Goal: Information Seeking & Learning: Learn about a topic

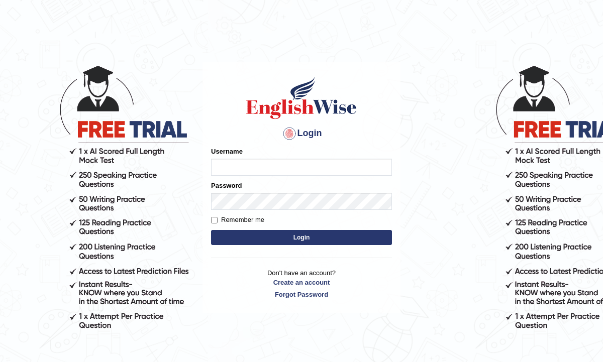
type input "TharushiKodi"
click at [245, 239] on button "Login" at bounding box center [301, 237] width 181 height 15
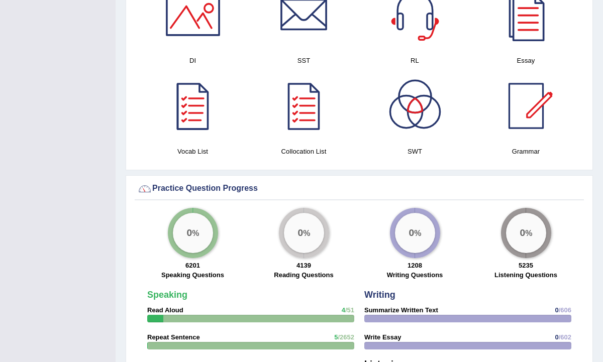
scroll to position [616, 0]
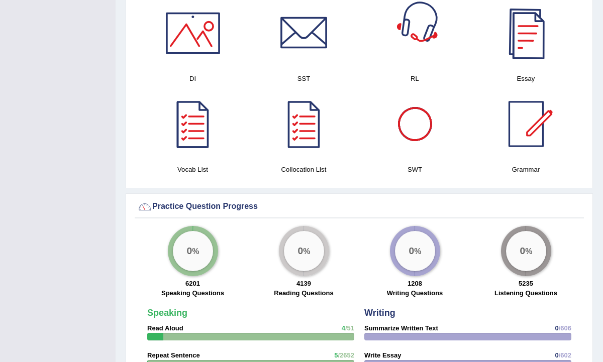
click at [511, 34] on div at bounding box center [526, 33] width 70 height 70
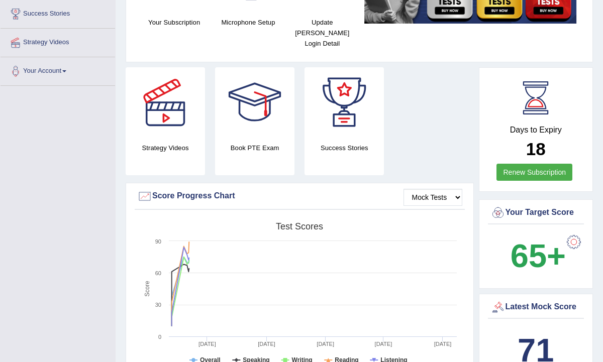
scroll to position [0, 0]
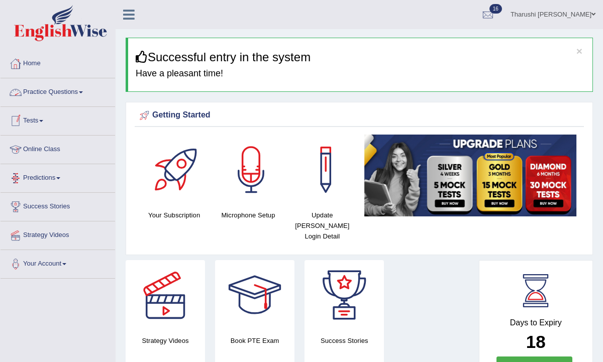
click at [61, 96] on link "Practice Questions" at bounding box center [58, 90] width 115 height 25
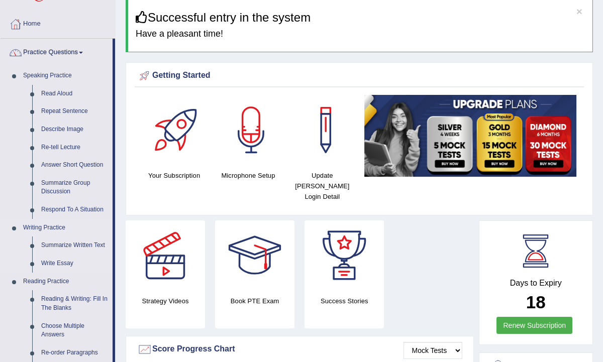
scroll to position [45, 0]
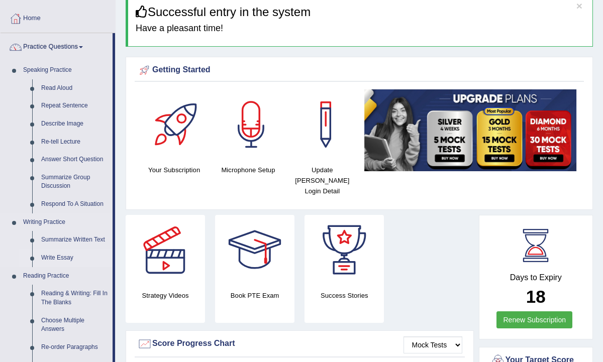
click at [61, 264] on link "Write Essay" at bounding box center [75, 258] width 76 height 18
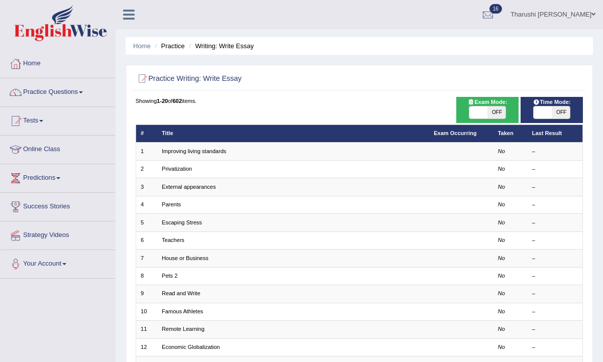
click at [500, 123] on div "Showing 1-20 of 602 items. # Title Exam Occurring Taken Last Result 1 Improving…" at bounding box center [360, 319] width 448 height 444
click at [500, 120] on div "Exam Mode: ON OFF" at bounding box center [487, 110] width 63 height 26
click at [500, 113] on span "OFF" at bounding box center [496, 112] width 18 height 12
checkbox input "true"
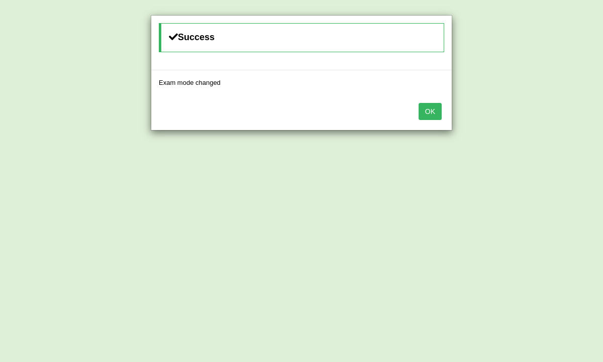
click at [415, 107] on div "OK" at bounding box center [301, 112] width 300 height 35
click at [421, 107] on button "OK" at bounding box center [429, 111] width 23 height 17
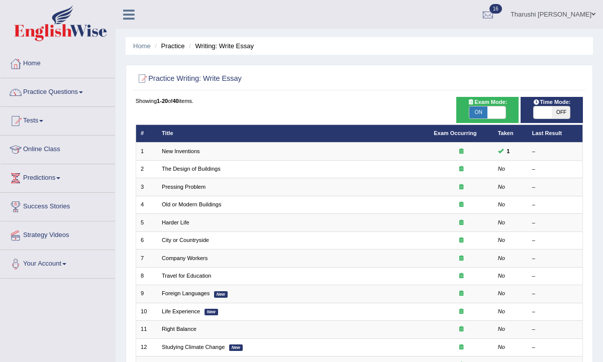
click at [568, 112] on span "OFF" at bounding box center [561, 112] width 18 height 12
checkbox input "true"
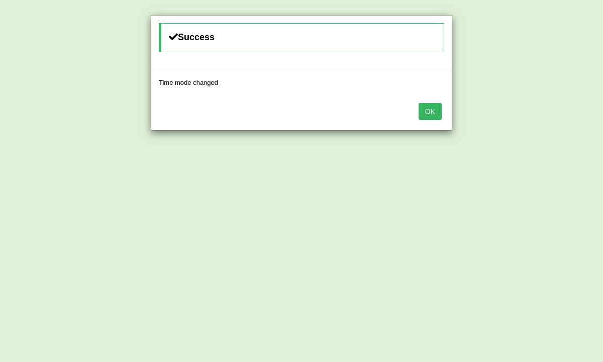
click at [424, 117] on button "OK" at bounding box center [429, 111] width 23 height 17
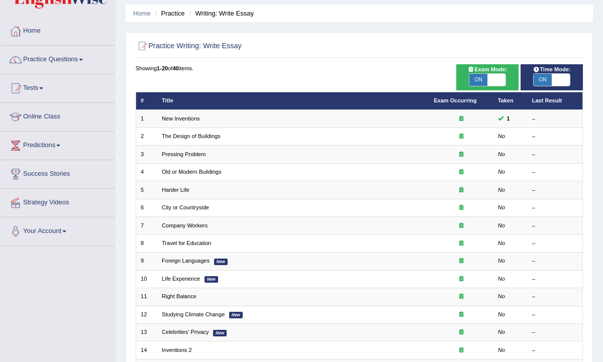
scroll to position [49, 0]
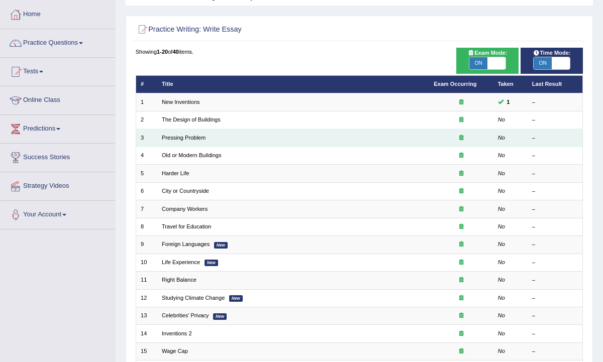
click at [199, 131] on td "Pressing Problem" at bounding box center [293, 138] width 272 height 18
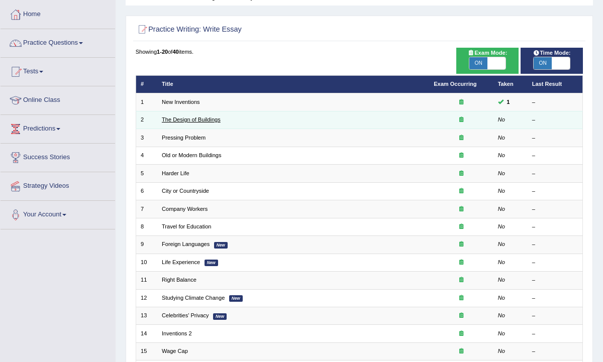
click at [212, 118] on link "The Design of Buildings" at bounding box center [191, 120] width 59 height 6
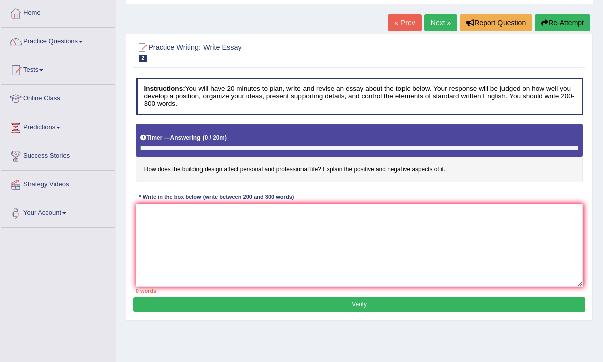
scroll to position [58, 0]
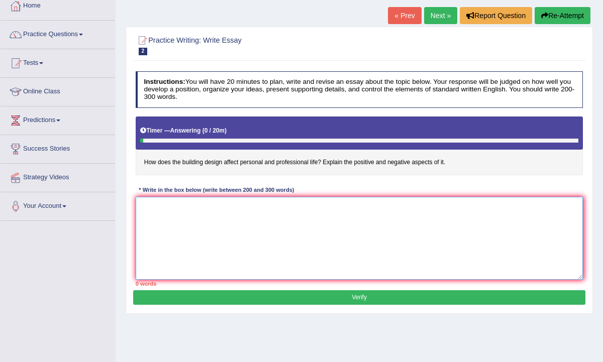
click at [186, 221] on textarea at bounding box center [360, 238] width 448 height 83
type textarea "v"
click at [143, 204] on textarea at bounding box center [360, 238] width 448 height 83
paste textarea "The increasing influence of [essay topic] on our lives has ignited numerous dis…"
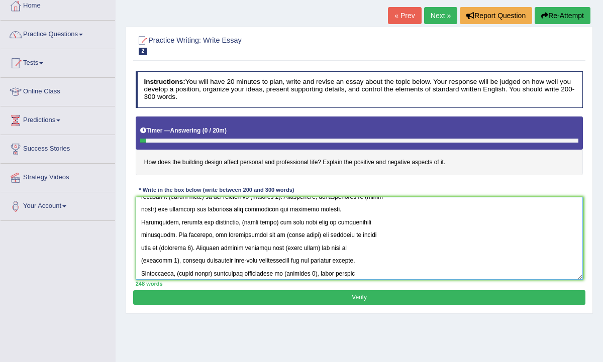
scroll to position [0, 0]
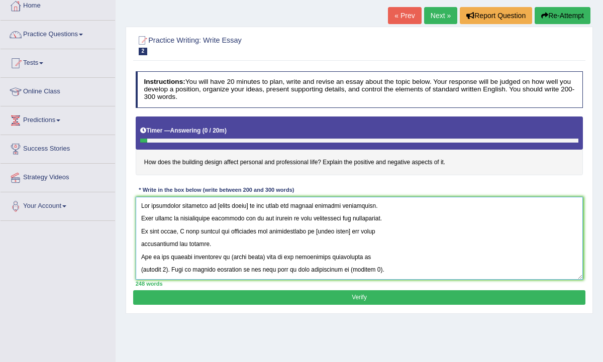
click at [249, 205] on textarea at bounding box center [360, 238] width 448 height 83
click at [351, 230] on textarea at bounding box center [360, 238] width 448 height 83
click at [142, 217] on textarea at bounding box center [360, 238] width 448 height 83
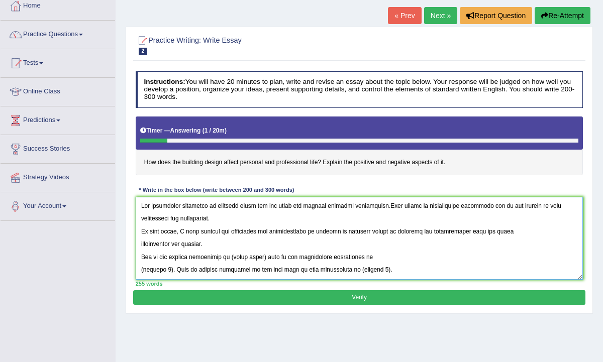
click at [139, 230] on textarea at bounding box center [360, 238] width 448 height 83
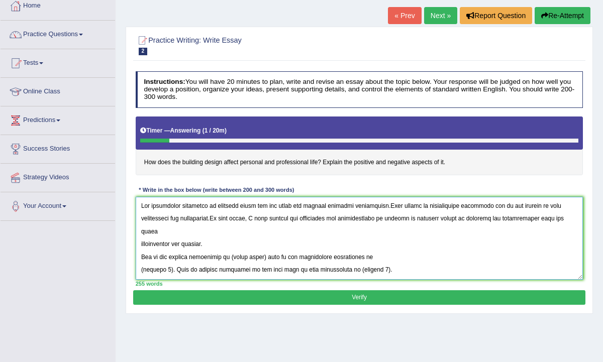
click at [265, 243] on textarea at bounding box center [360, 238] width 448 height 83
click at [233, 244] on textarea at bounding box center [360, 238] width 448 height 83
click at [313, 244] on textarea at bounding box center [360, 238] width 448 height 83
click at [166, 259] on textarea at bounding box center [360, 238] width 448 height 83
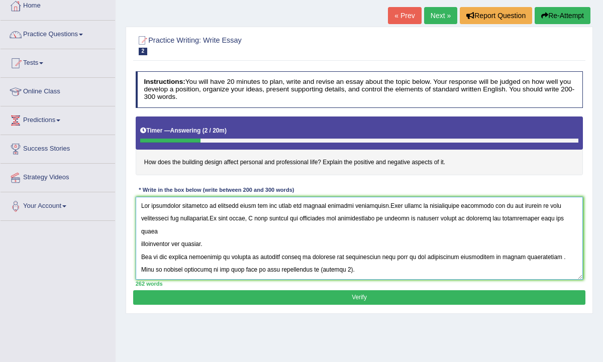
click at [544, 244] on textarea at bounding box center [360, 238] width 448 height 83
click at [298, 257] on textarea at bounding box center [360, 238] width 448 height 83
click at [140, 270] on textarea at bounding box center [360, 238] width 448 height 83
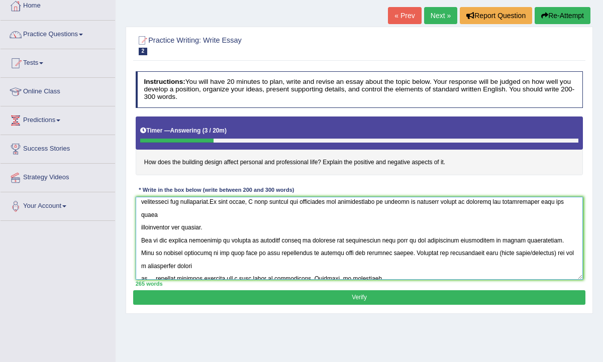
scroll to position [23, 0]
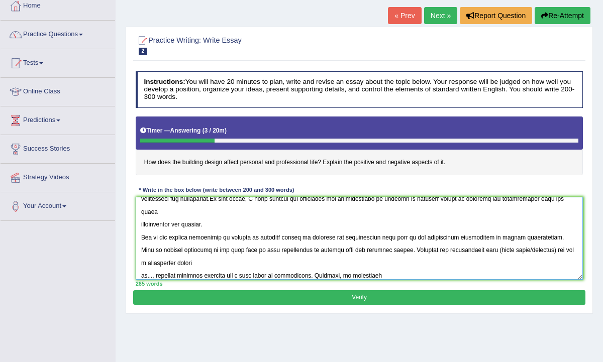
click at [508, 237] on textarea at bounding box center [360, 238] width 448 height 83
click at [155, 254] on textarea at bounding box center [360, 238] width 448 height 83
click at [142, 261] on textarea at bounding box center [360, 238] width 448 height 83
click at [431, 248] on textarea at bounding box center [360, 238] width 448 height 83
click at [193, 260] on textarea at bounding box center [360, 238] width 448 height 83
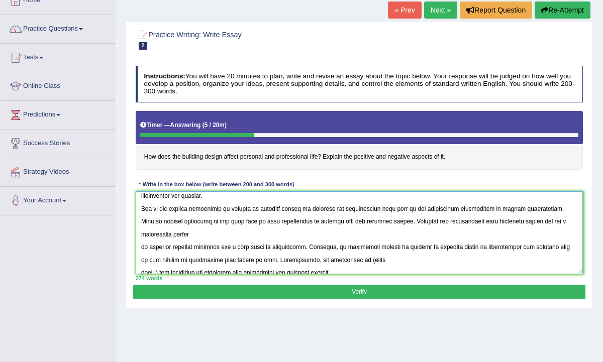
scroll to position [55, 0]
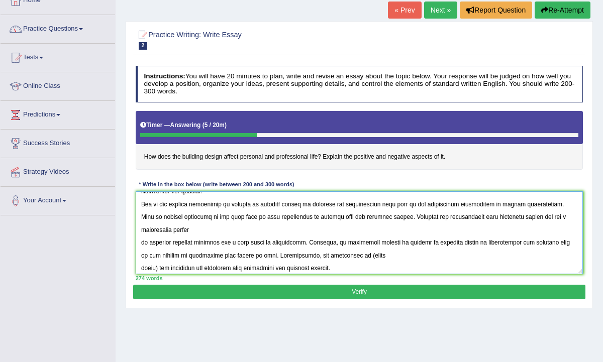
click at [158, 240] on textarea at bounding box center [360, 232] width 448 height 83
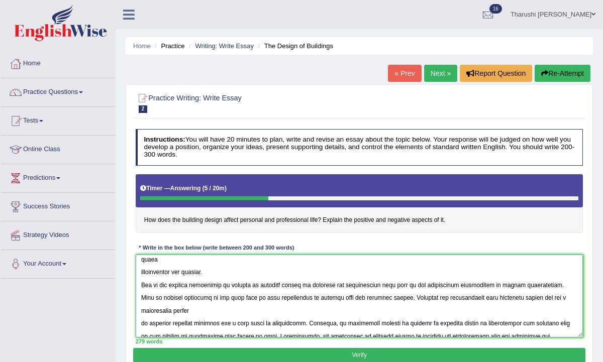
scroll to position [0, 0]
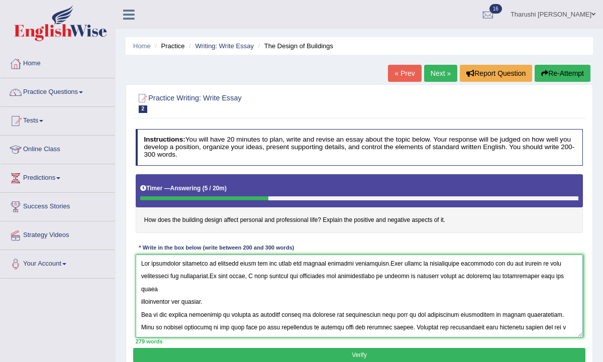
click at [210, 288] on textarea at bounding box center [360, 296] width 448 height 83
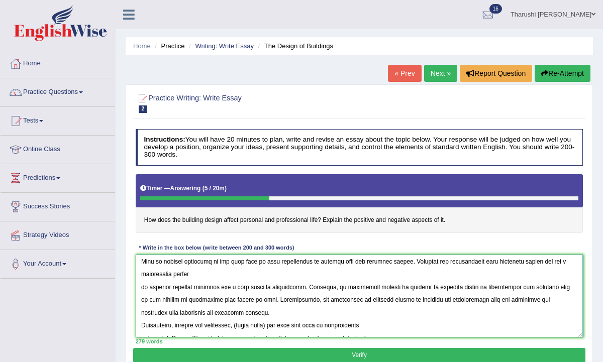
scroll to position [97, 0]
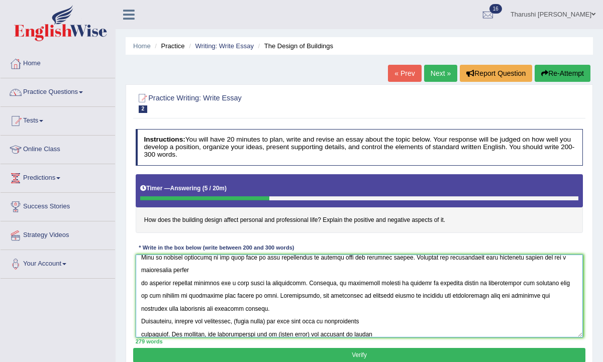
click at [233, 282] on textarea at bounding box center [360, 296] width 448 height 83
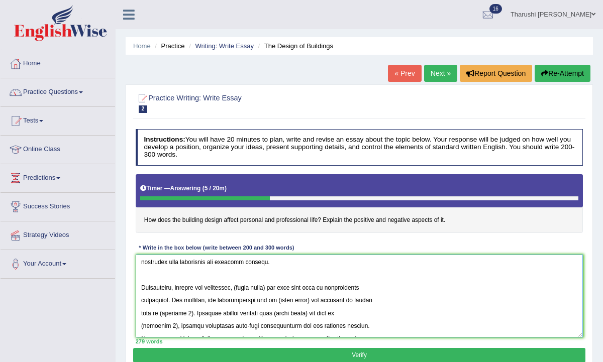
scroll to position [153, 0]
click at [142, 278] on textarea at bounding box center [360, 296] width 448 height 83
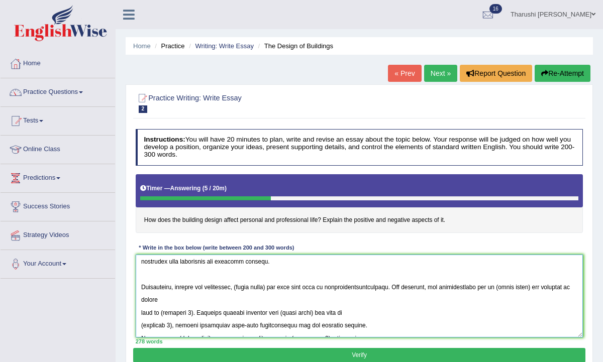
scroll to position [138, 0]
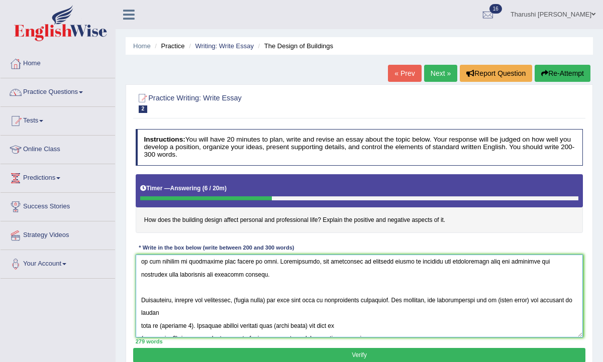
click at [140, 299] on textarea at bounding box center [360, 296] width 448 height 83
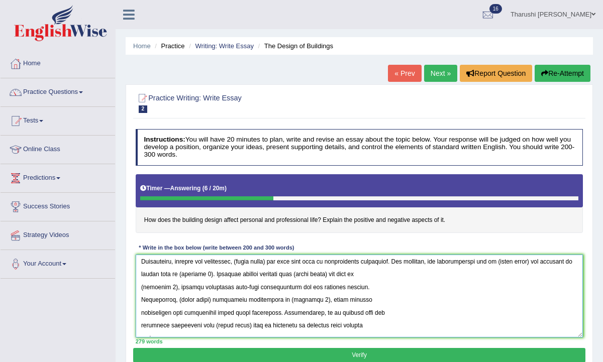
scroll to position [167, 0]
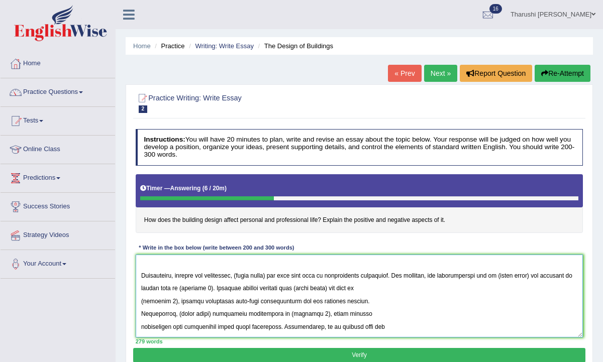
click at [143, 275] on textarea at bounding box center [360, 296] width 448 height 83
click at [140, 275] on textarea at bounding box center [360, 296] width 448 height 83
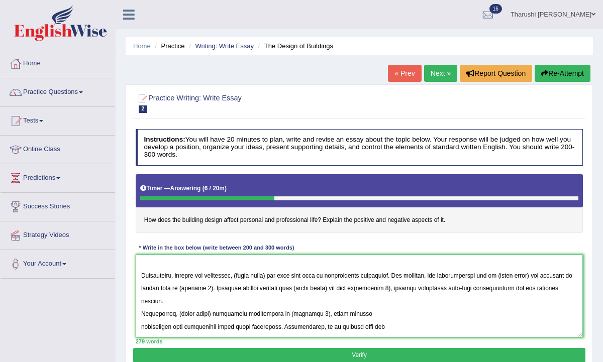
scroll to position [152, 0]
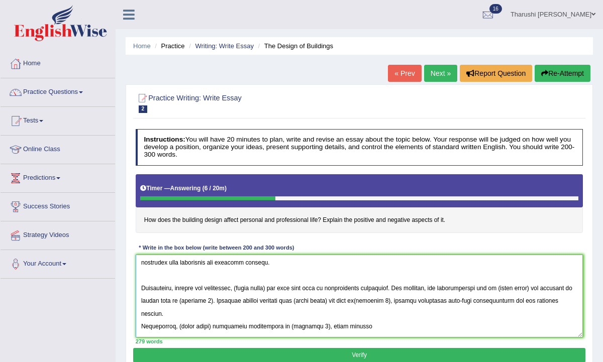
click at [163, 287] on textarea at bounding box center [360, 296] width 448 height 83
click at [142, 297] on textarea at bounding box center [360, 296] width 448 height 83
click at [141, 298] on textarea at bounding box center [360, 296] width 448 height 83
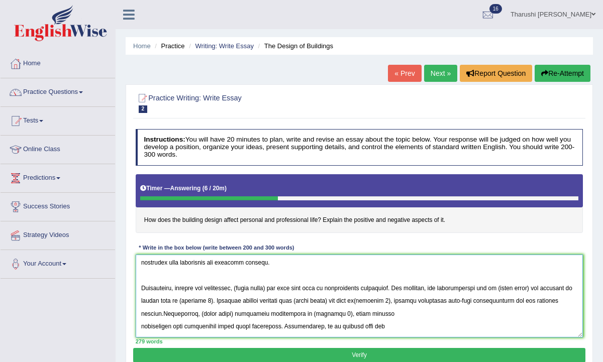
scroll to position [137, 0]
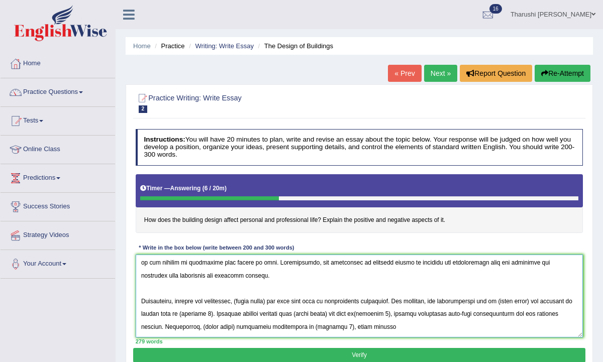
click at [141, 313] on textarea at bounding box center [360, 296] width 448 height 83
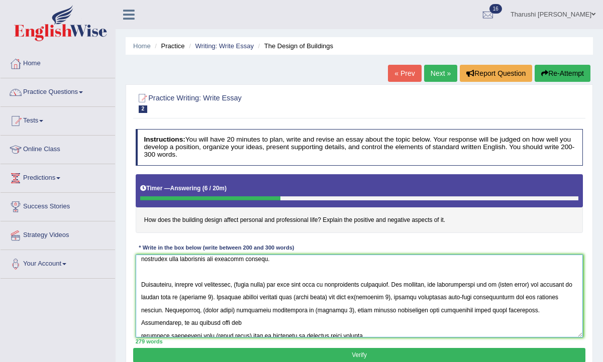
scroll to position [169, 0]
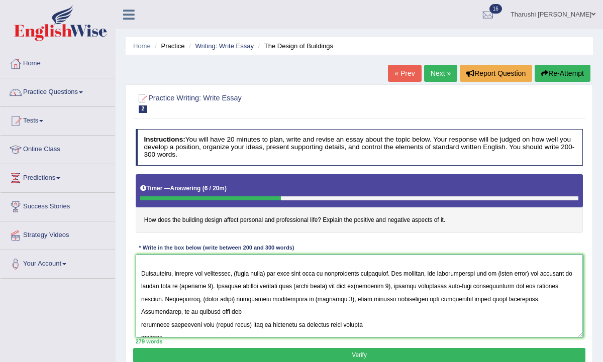
click at [141, 299] on textarea at bounding box center [360, 296] width 448 height 83
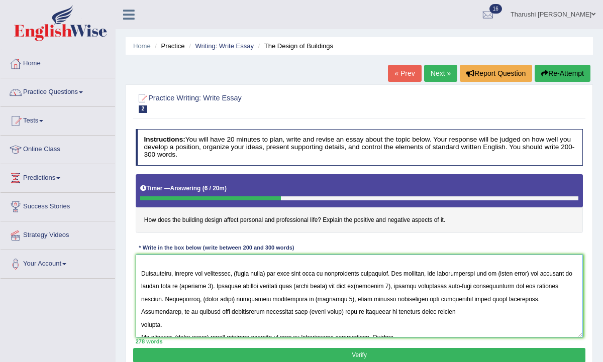
scroll to position [154, 0]
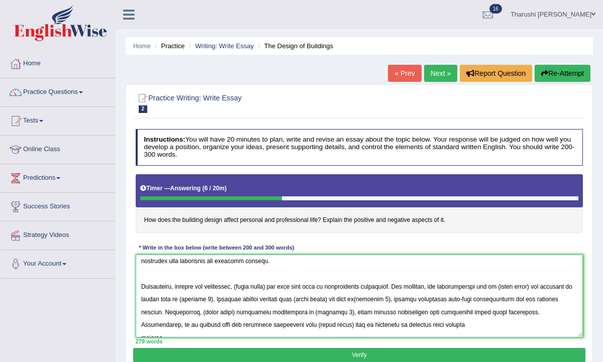
click at [139, 312] on textarea at bounding box center [360, 296] width 448 height 83
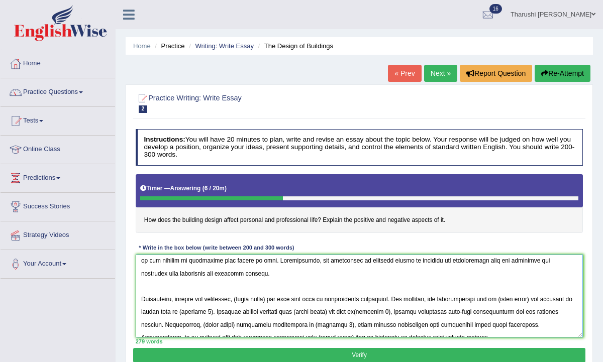
click at [451, 313] on textarea at bounding box center [360, 296] width 448 height 83
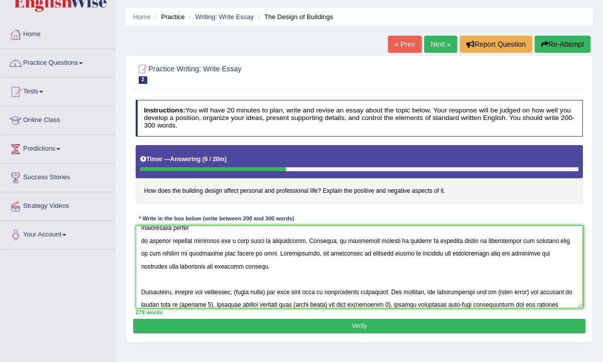
scroll to position [114, 0]
click at [275, 262] on textarea at bounding box center [360, 267] width 448 height 83
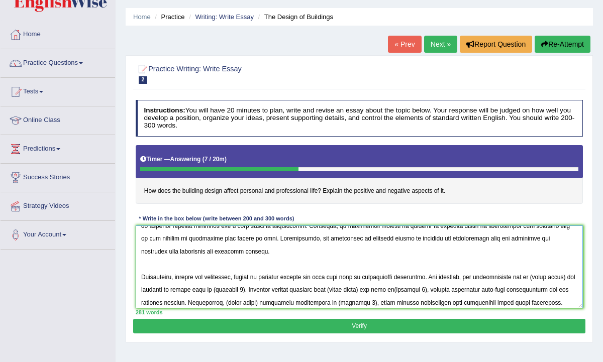
scroll to position [137, 0]
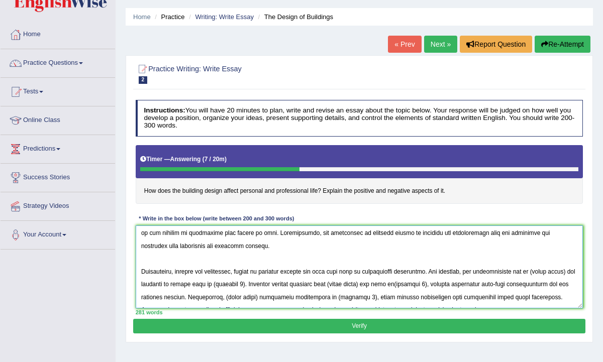
click at [257, 249] on textarea at bounding box center [360, 267] width 448 height 83
click at [310, 244] on textarea at bounding box center [360, 267] width 448 height 83
click at [230, 258] on textarea at bounding box center [360, 267] width 448 height 83
click at [344, 259] on textarea at bounding box center [360, 267] width 448 height 83
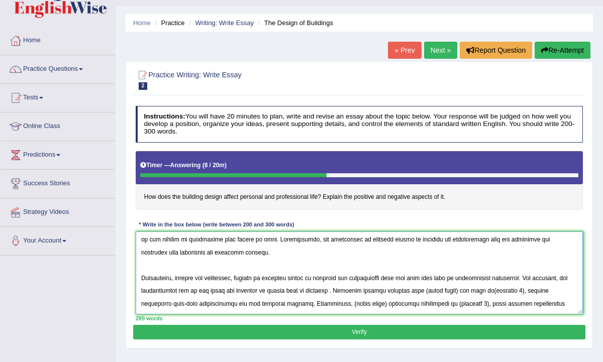
scroll to position [136, 0]
click at [354, 264] on textarea at bounding box center [360, 273] width 448 height 83
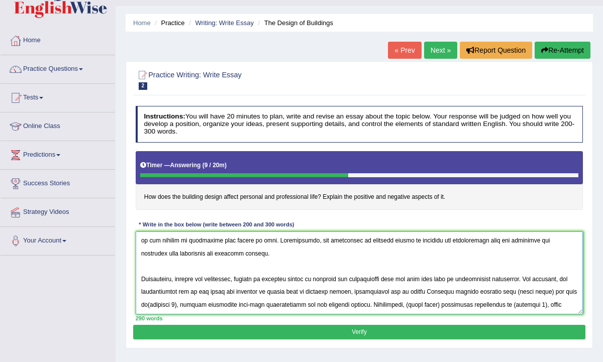
click at [355, 266] on textarea at bounding box center [360, 273] width 448 height 83
click at [363, 265] on textarea at bounding box center [360, 273] width 448 height 83
click at [436, 265] on textarea at bounding box center [360, 273] width 448 height 83
click at [558, 263] on textarea at bounding box center [360, 273] width 448 height 83
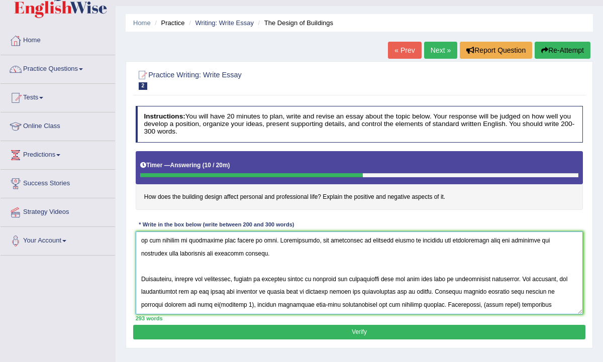
click at [230, 277] on textarea at bounding box center [360, 273] width 448 height 83
click at [558, 275] on textarea at bounding box center [360, 273] width 448 height 83
click at [262, 293] on textarea at bounding box center [360, 273] width 448 height 83
click at [216, 303] on textarea at bounding box center [360, 273] width 448 height 83
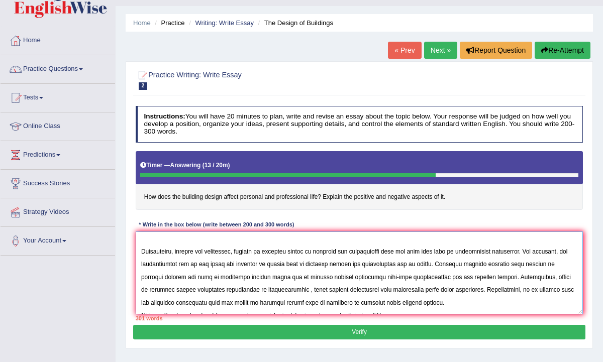
scroll to position [171, 0]
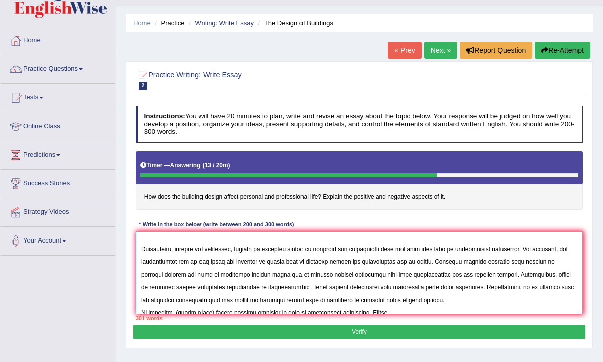
click at [141, 288] on textarea at bounding box center [360, 273] width 448 height 83
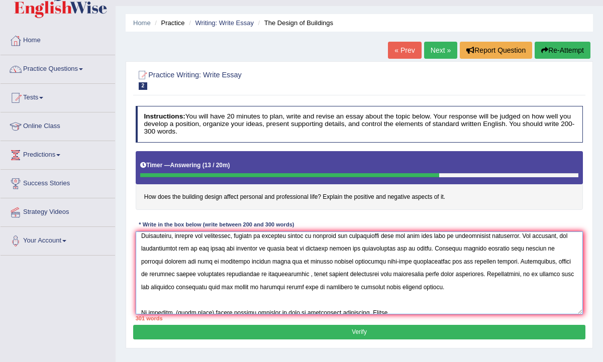
click at [141, 300] on textarea at bounding box center [360, 273] width 448 height 83
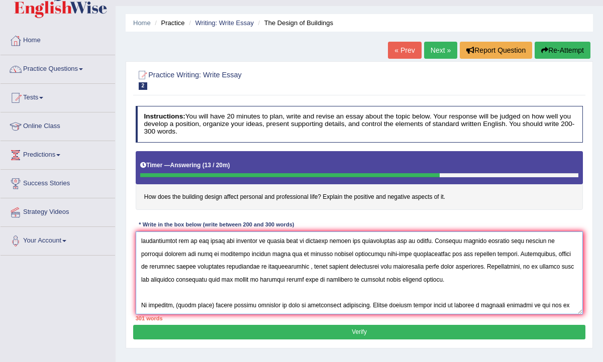
scroll to position [196, 0]
click at [140, 293] on textarea at bounding box center [360, 273] width 448 height 83
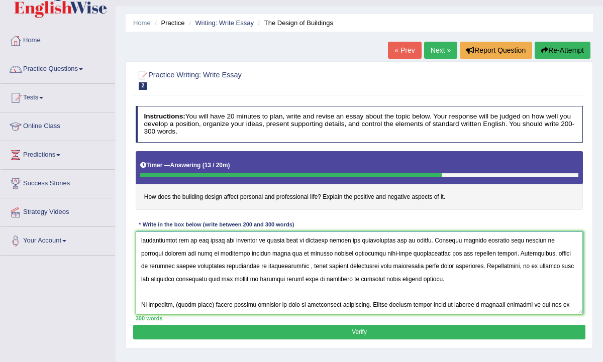
click at [141, 291] on textarea at bounding box center [360, 273] width 448 height 83
click at [139, 304] on textarea at bounding box center [360, 273] width 448 height 83
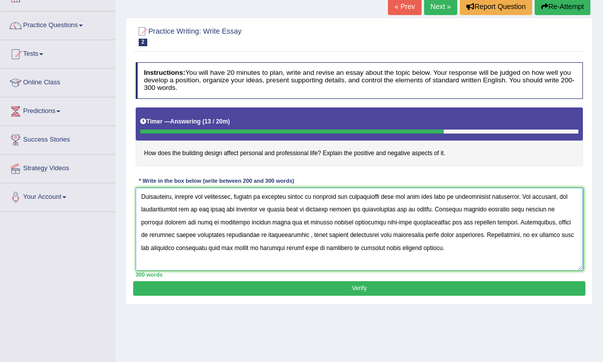
scroll to position [74, 0]
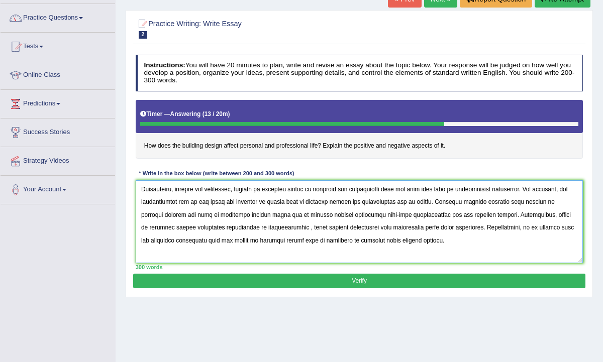
click at [413, 249] on textarea at bounding box center [360, 221] width 448 height 83
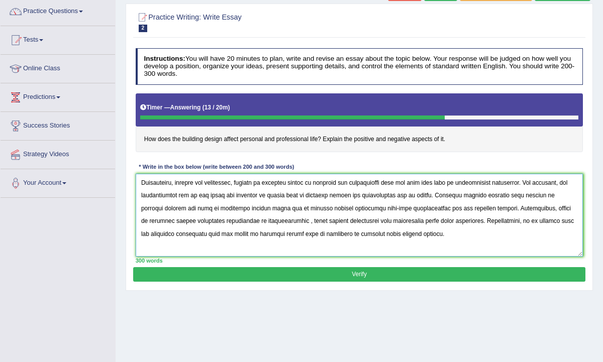
scroll to position [83, 0]
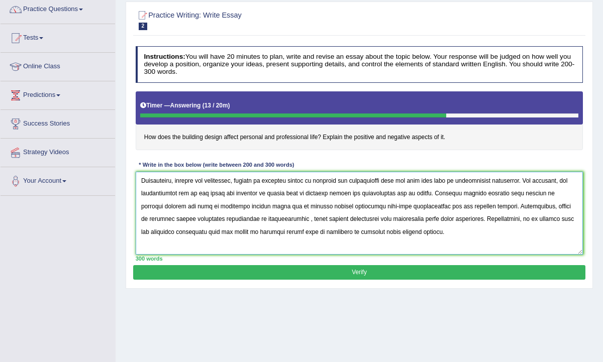
click at [209, 231] on textarea at bounding box center [360, 213] width 448 height 83
click at [172, 242] on textarea at bounding box center [360, 213] width 448 height 83
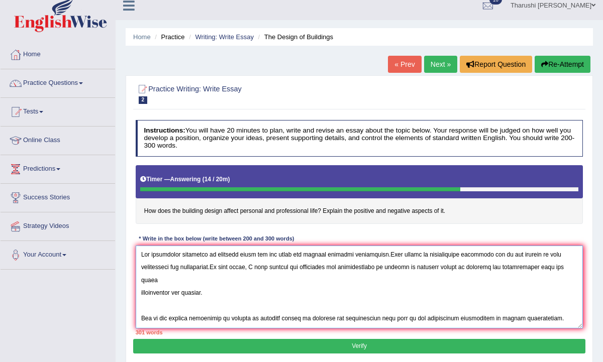
scroll to position [0, 0]
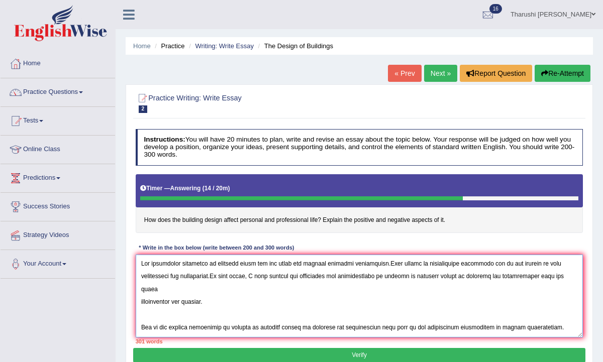
click at [255, 262] on textarea at bounding box center [360, 296] width 448 height 83
click at [253, 263] on textarea at bounding box center [360, 296] width 448 height 83
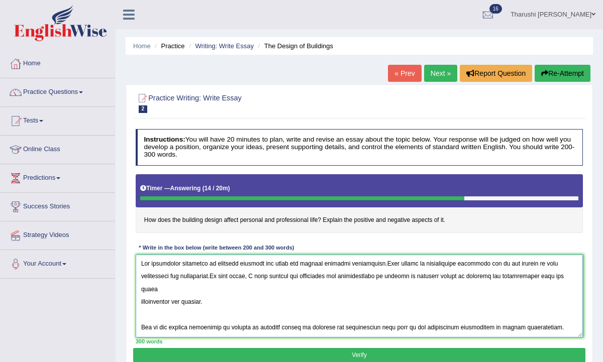
click at [256, 264] on textarea at bounding box center [360, 296] width 448 height 83
click at [255, 262] on textarea at bounding box center [360, 296] width 448 height 83
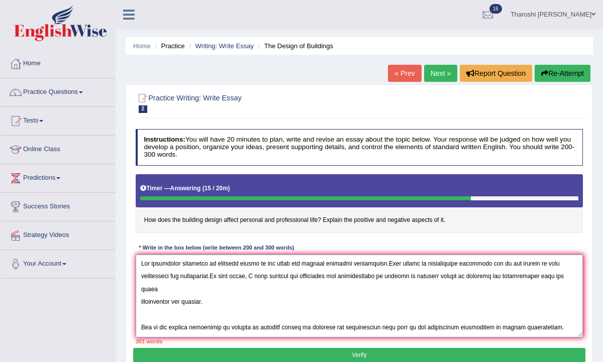
click at [189, 275] on textarea at bounding box center [360, 296] width 448 height 83
click at [188, 276] on textarea at bounding box center [360, 296] width 448 height 83
click at [370, 278] on textarea at bounding box center [360, 296] width 448 height 83
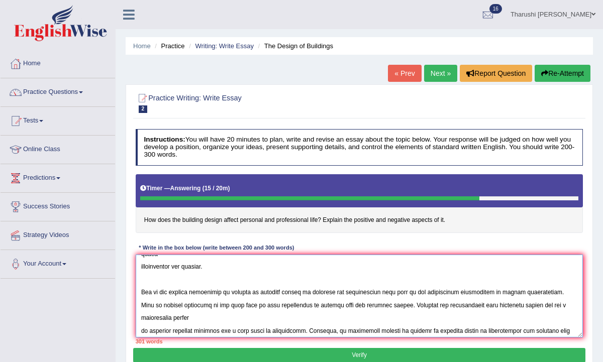
scroll to position [45, 0]
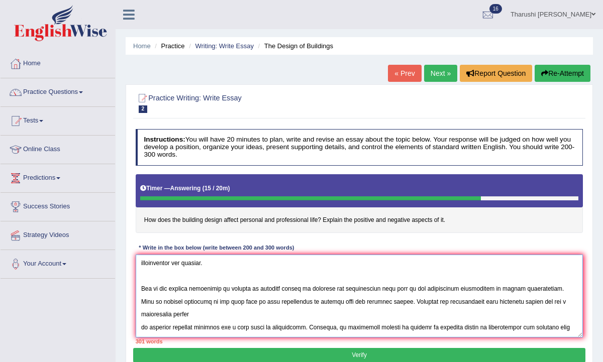
click at [236, 275] on textarea at bounding box center [360, 296] width 448 height 83
click at [250, 276] on textarea at bounding box center [360, 296] width 448 height 83
click at [142, 314] on textarea at bounding box center [360, 296] width 448 height 83
click at [140, 313] on textarea at bounding box center [360, 296] width 448 height 83
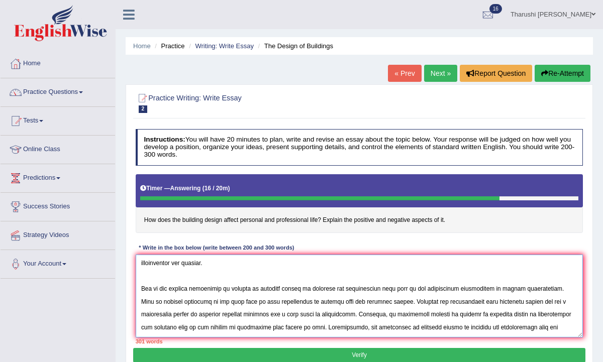
scroll to position [49, 0]
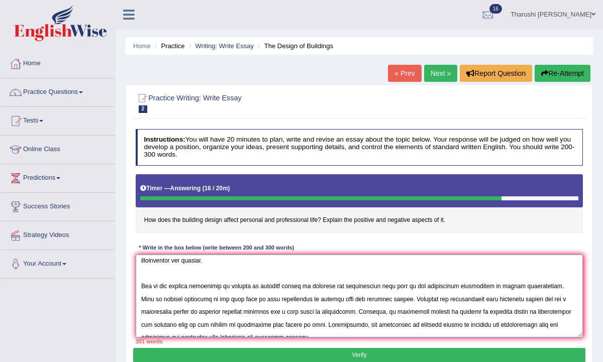
click at [434, 298] on textarea at bounding box center [360, 296] width 448 height 83
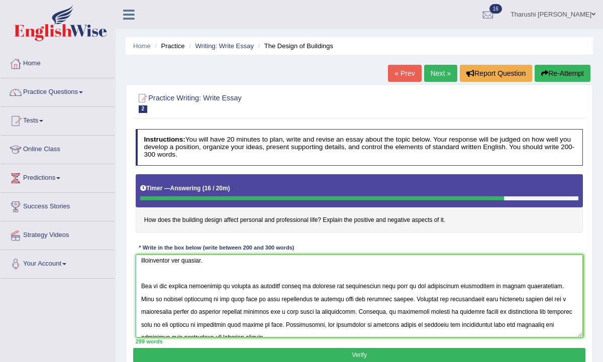
click at [545, 299] on textarea at bounding box center [360, 296] width 448 height 83
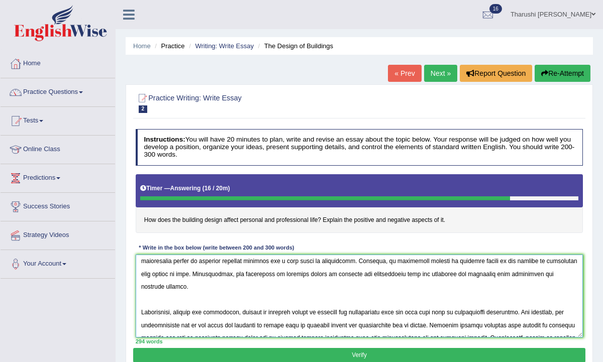
scroll to position [113, 0]
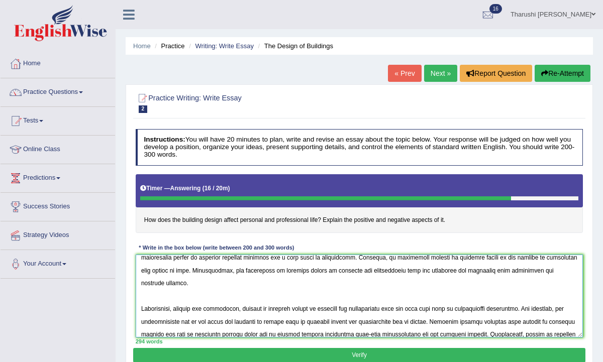
click at [243, 284] on textarea at bounding box center [360, 296] width 448 height 83
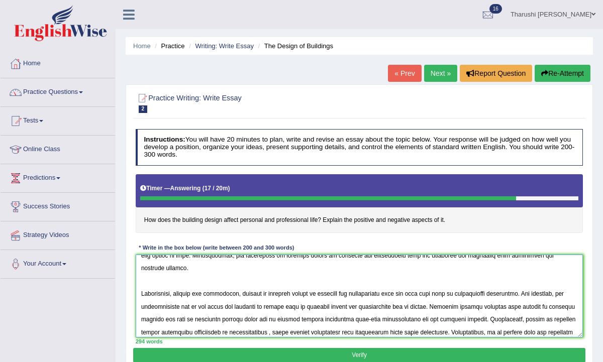
scroll to position [137, 0]
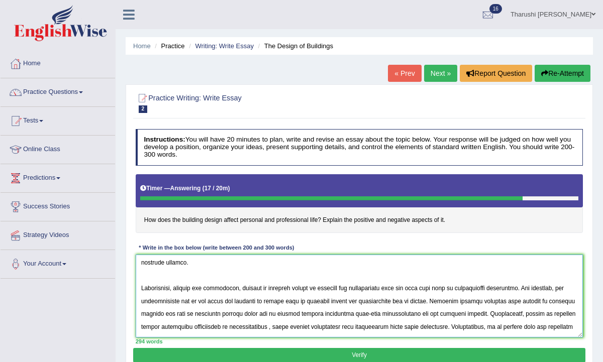
click at [543, 276] on textarea at bounding box center [360, 296] width 448 height 83
click at [551, 272] on textarea at bounding box center [360, 296] width 448 height 83
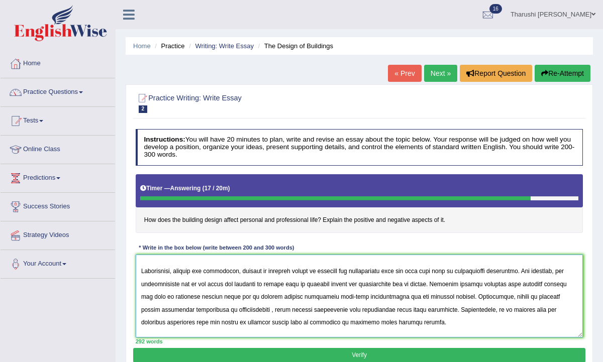
scroll to position [166, 0]
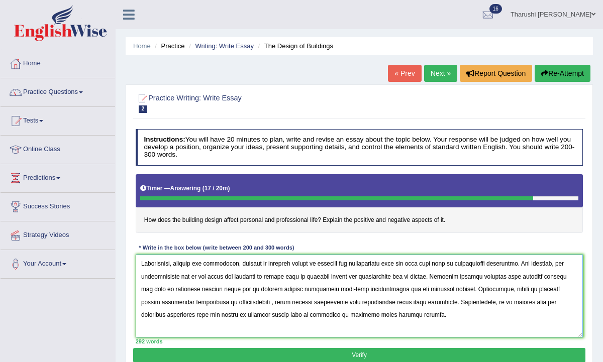
click at [217, 314] on textarea at bounding box center [360, 296] width 448 height 83
type textarea "The increasing influence of building design on our lives has ignited numerous d…"
click at [375, 351] on button "Verify" at bounding box center [359, 355] width 452 height 15
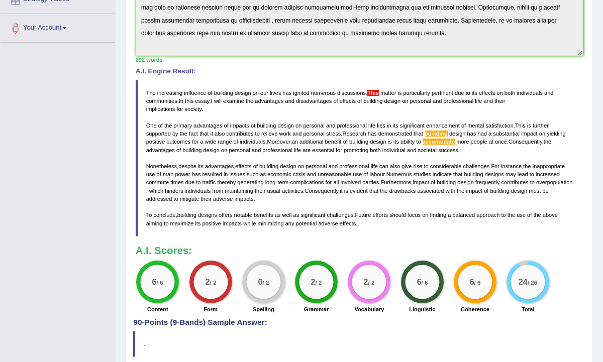
scroll to position [274, 0]
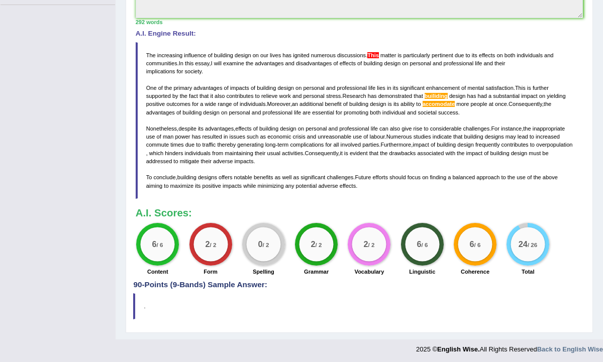
click at [443, 104] on span "accomodate" at bounding box center [438, 104] width 32 height 6
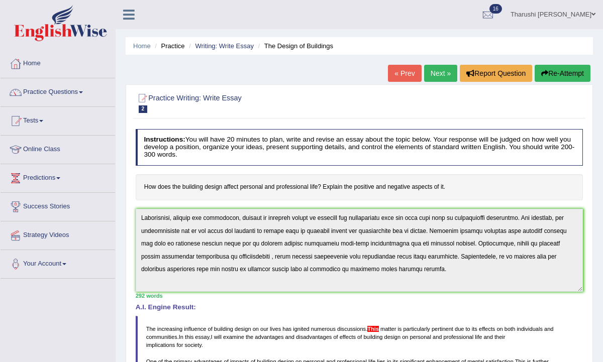
click at [438, 77] on link "Next »" at bounding box center [440, 73] width 33 height 17
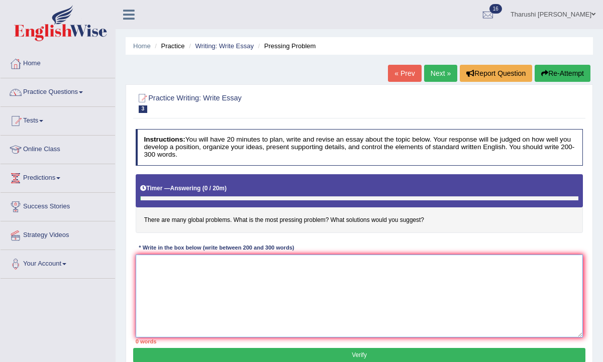
click at [162, 267] on textarea at bounding box center [360, 296] width 448 height 83
paste textarea "The increasing influence of [essay topic] on our lives has ignited numerous dis…"
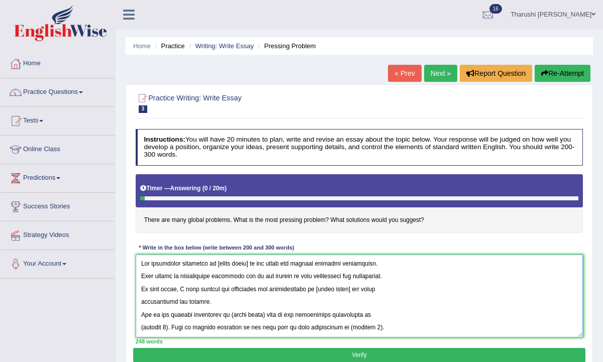
click at [246, 262] on textarea at bounding box center [360, 296] width 448 height 83
click at [139, 274] on textarea at bounding box center [360, 296] width 448 height 83
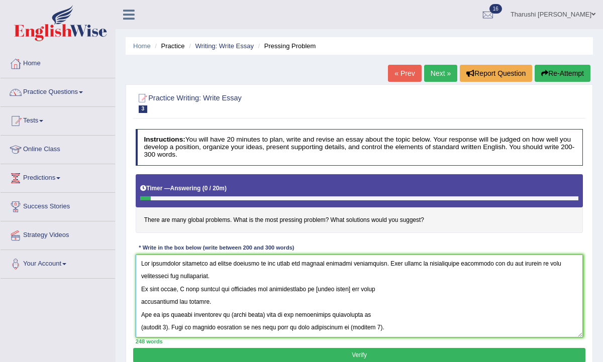
click at [138, 289] on textarea at bounding box center [360, 296] width 448 height 83
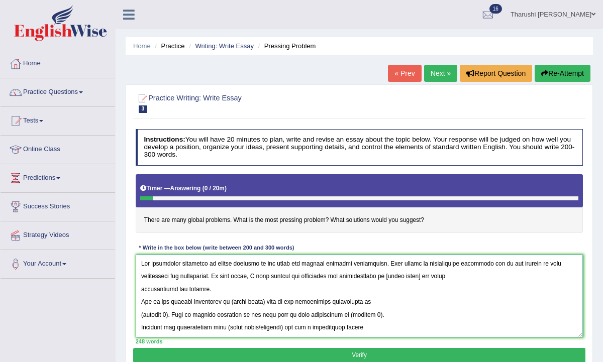
click at [355, 276] on textarea at bounding box center [360, 296] width 448 height 83
click at [304, 275] on textarea at bounding box center [360, 296] width 448 height 83
click at [416, 277] on textarea at bounding box center [360, 296] width 448 height 83
click at [488, 274] on textarea at bounding box center [360, 296] width 448 height 83
click at [466, 277] on textarea at bounding box center [360, 296] width 448 height 83
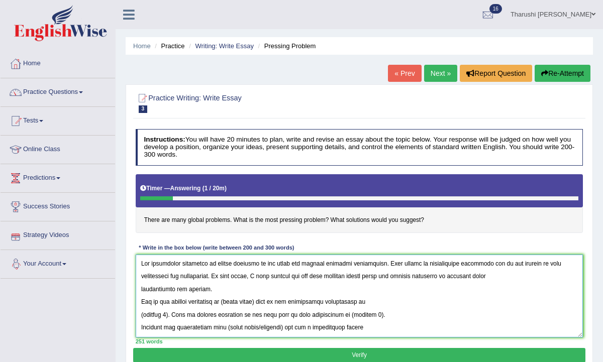
click at [140, 290] on textarea at bounding box center [360, 296] width 448 height 83
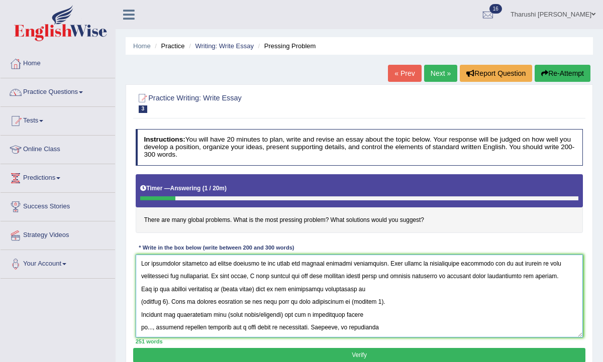
click at [140, 288] on textarea at bounding box center [360, 296] width 448 height 83
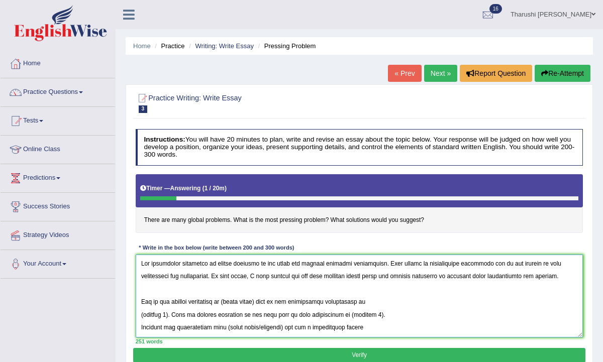
click at [224, 301] on textarea at bounding box center [360, 296] width 448 height 83
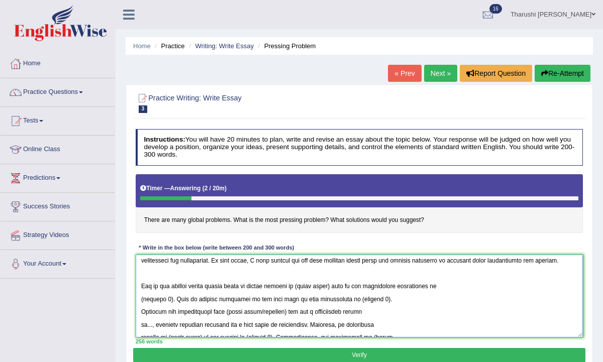
scroll to position [18, 0]
click at [340, 285] on textarea at bounding box center [360, 296] width 448 height 83
click at [310, 284] on textarea at bounding box center [360, 296] width 448 height 83
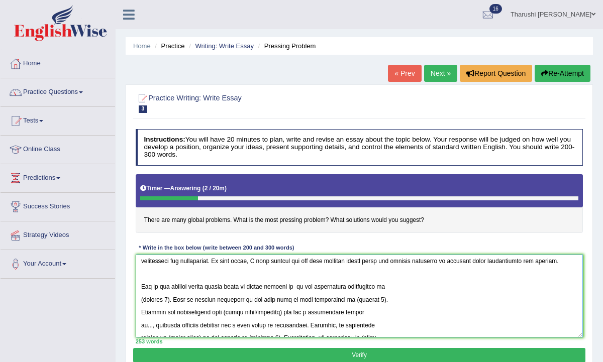
click at [167, 301] on textarea at bounding box center [360, 296] width 448 height 83
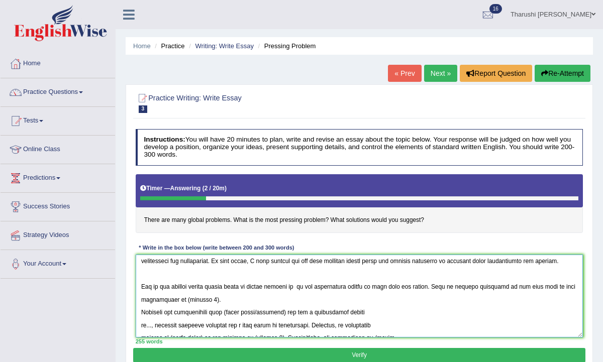
click at [217, 299] on textarea at bounding box center [360, 296] width 448 height 83
click at [139, 311] on textarea at bounding box center [360, 296] width 448 height 83
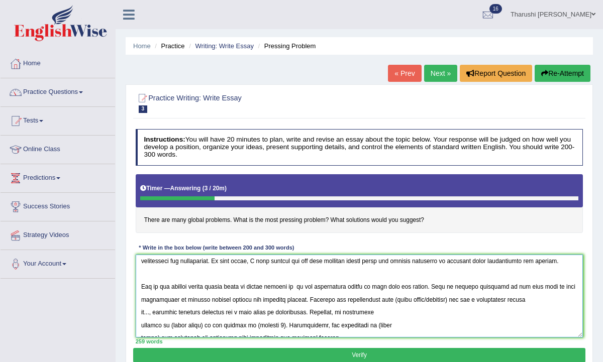
click at [321, 285] on textarea at bounding box center [360, 296] width 448 height 83
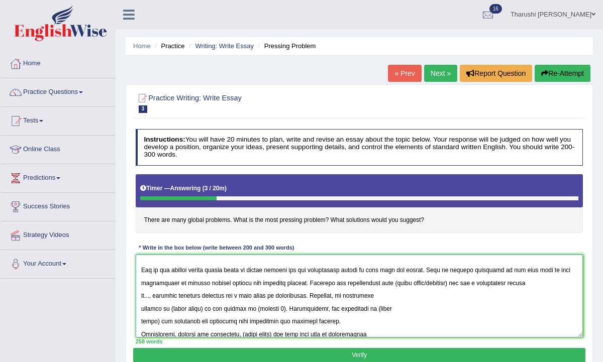
scroll to position [44, 0]
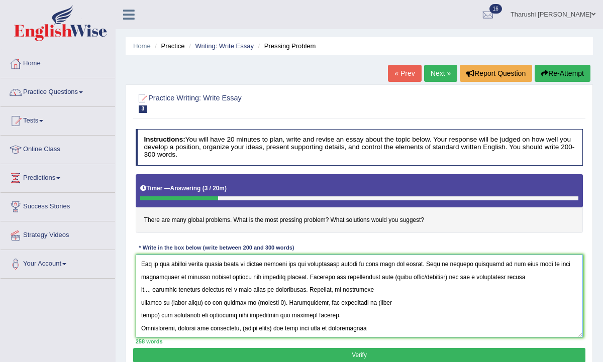
click at [460, 277] on textarea at bounding box center [360, 296] width 448 height 83
click at [156, 289] on textarea at bounding box center [360, 296] width 448 height 83
click at [343, 292] on textarea at bounding box center [360, 296] width 448 height 83
click at [454, 288] on textarea at bounding box center [360, 296] width 448 height 83
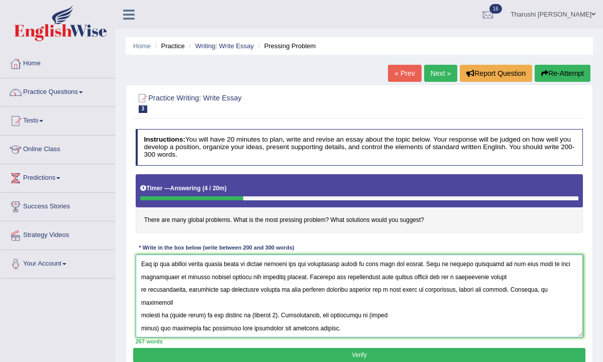
click at [141, 291] on textarea at bounding box center [360, 296] width 448 height 83
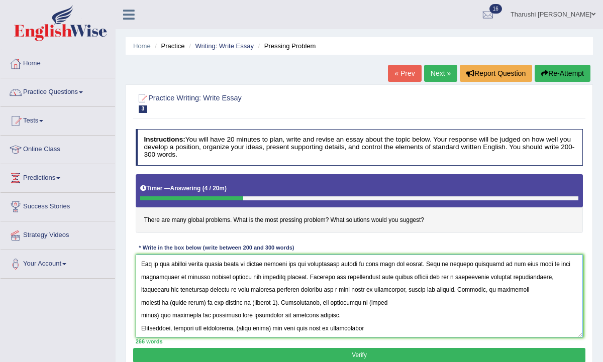
scroll to position [29, 0]
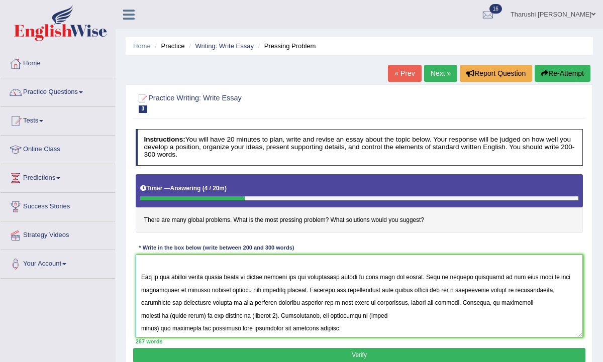
click at [140, 315] on textarea at bounding box center [360, 296] width 448 height 83
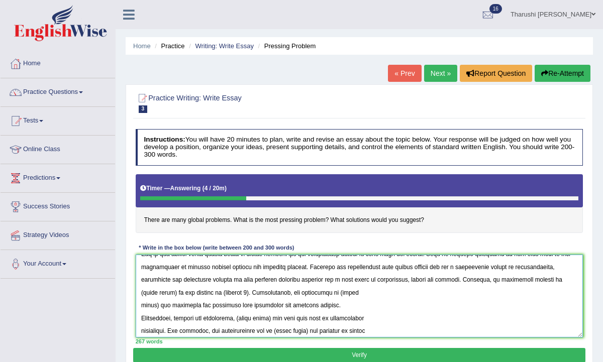
click at [543, 279] on textarea at bounding box center [360, 296] width 448 height 83
click at [157, 292] on textarea at bounding box center [360, 296] width 448 height 83
click at [231, 294] on textarea at bounding box center [360, 296] width 448 height 83
click at [220, 292] on textarea at bounding box center [360, 296] width 448 height 83
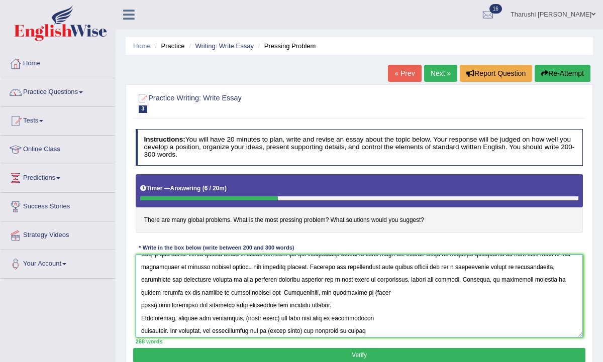
click at [253, 292] on textarea at bounding box center [360, 296] width 448 height 83
click at [402, 293] on textarea at bounding box center [360, 296] width 448 height 83
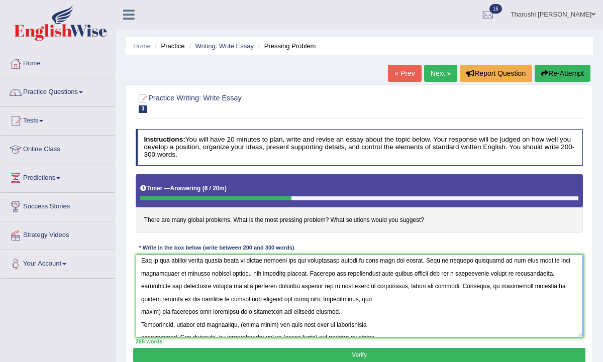
scroll to position [62, 0]
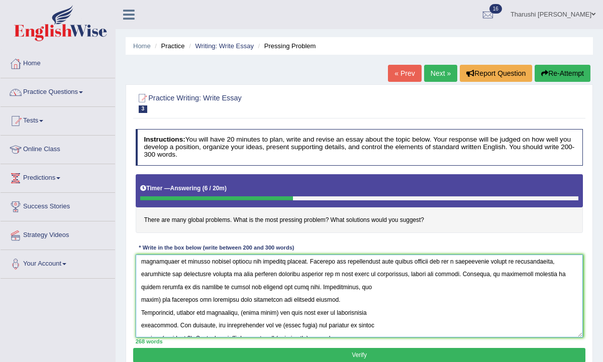
click at [156, 300] on textarea at bounding box center [360, 296] width 448 height 83
click at [351, 283] on textarea at bounding box center [360, 296] width 448 height 83
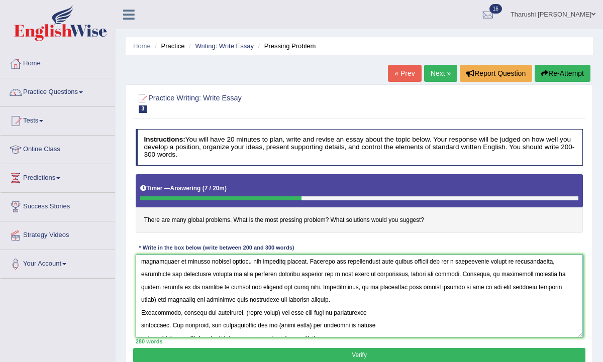
click at [367, 288] on textarea at bounding box center [360, 296] width 448 height 83
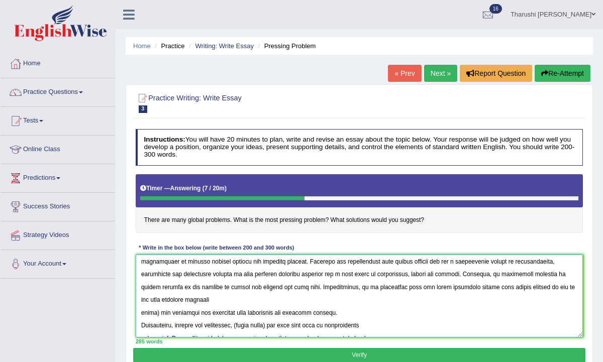
click at [193, 295] on textarea at bounding box center [360, 296] width 448 height 83
click at [344, 309] on textarea at bounding box center [360, 296] width 448 height 83
click at [158, 311] on textarea at bounding box center [360, 296] width 448 height 83
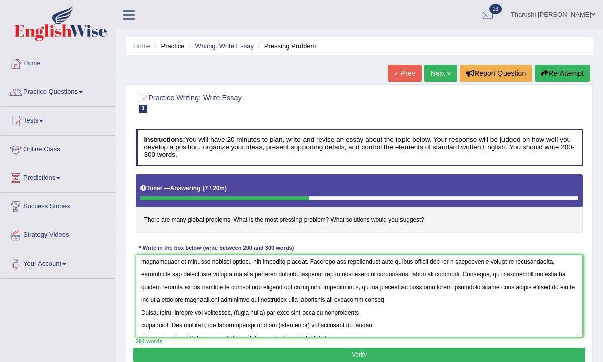
scroll to position [47, 0]
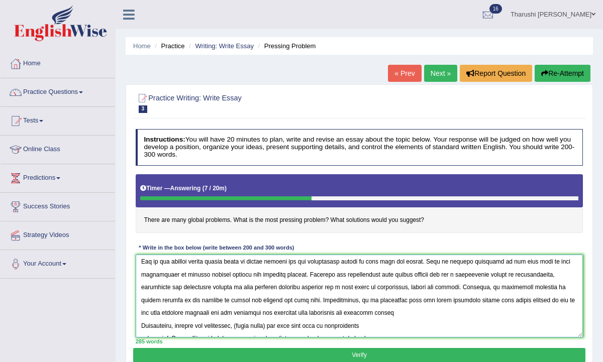
click at [248, 310] on textarea at bounding box center [360, 296] width 448 height 83
click at [252, 313] on textarea at bounding box center [360, 296] width 448 height 83
click at [316, 312] on textarea at bounding box center [360, 296] width 448 height 83
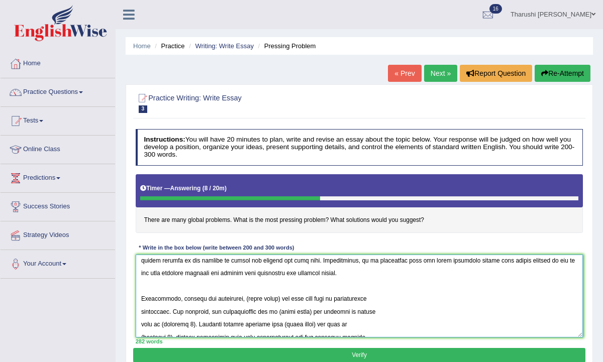
scroll to position [102, 0]
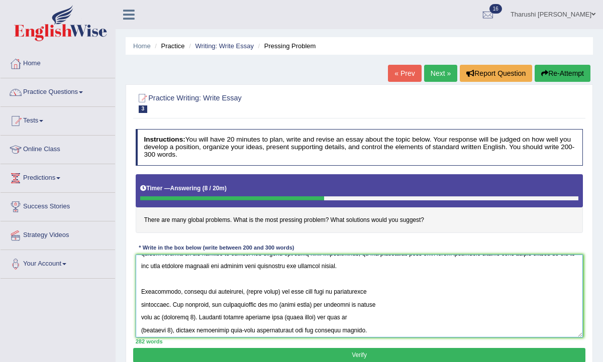
click at [176, 292] on textarea at bounding box center [360, 296] width 448 height 83
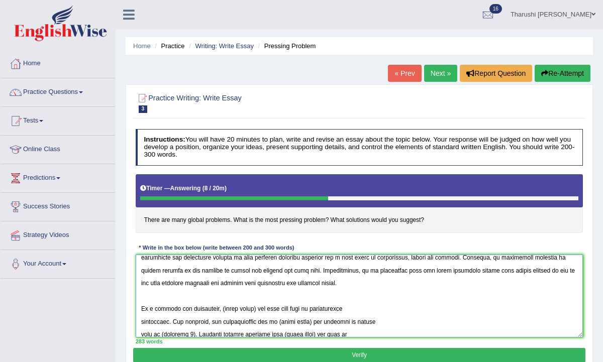
scroll to position [85, 0]
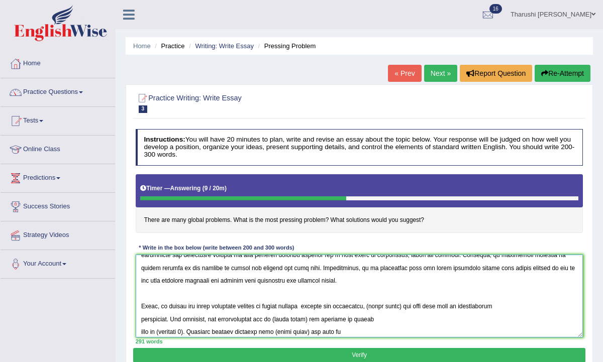
click at [416, 308] on textarea at bounding box center [360, 296] width 448 height 83
click at [158, 308] on textarea at bounding box center [360, 296] width 448 height 83
click at [176, 305] on textarea at bounding box center [360, 296] width 448 height 83
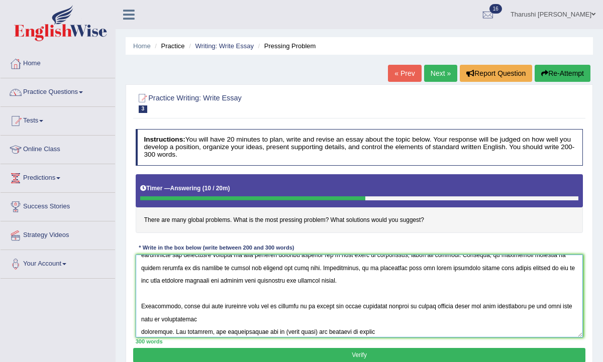
click at [206, 318] on textarea at bounding box center [360, 296] width 448 height 83
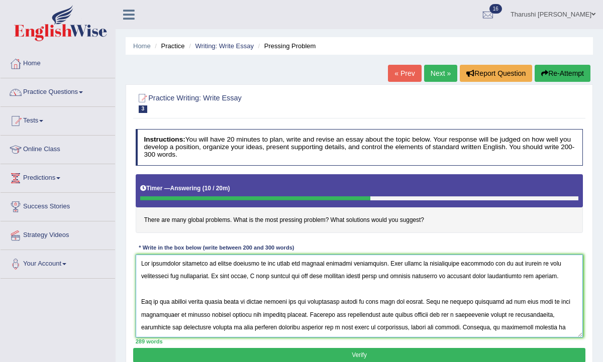
scroll to position [15, 0]
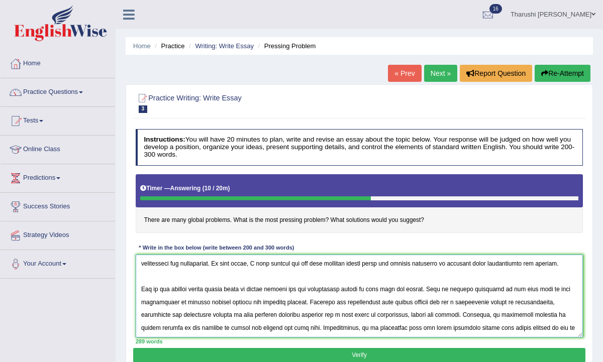
click at [142, 302] on textarea at bounding box center [360, 296] width 448 height 83
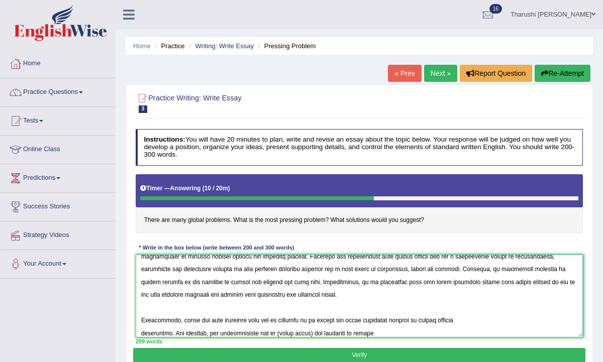
scroll to position [109, 0]
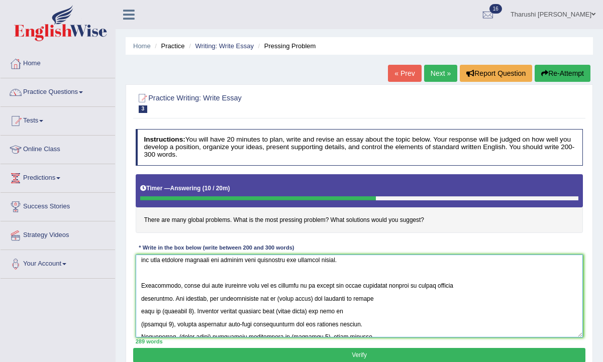
click at [465, 285] on textarea at bounding box center [360, 296] width 448 height 83
click at [171, 299] on textarea at bounding box center [360, 296] width 448 height 83
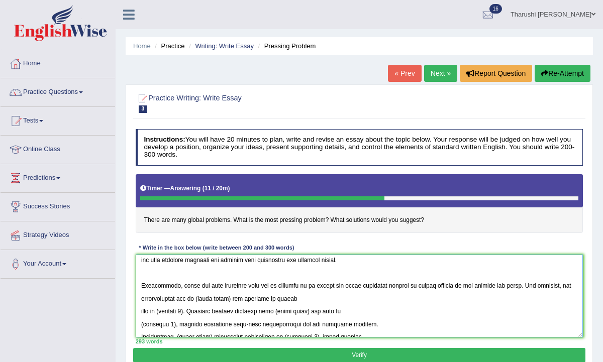
click at [230, 298] on textarea at bounding box center [360, 296] width 448 height 83
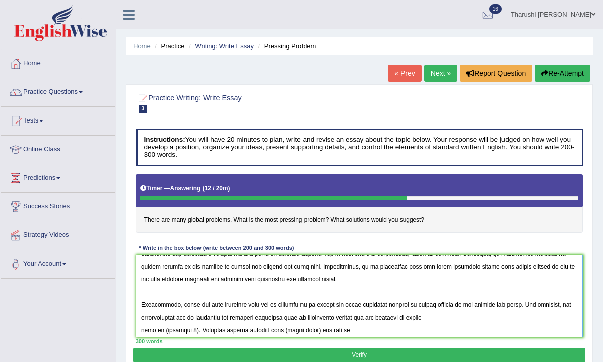
scroll to position [116, 0]
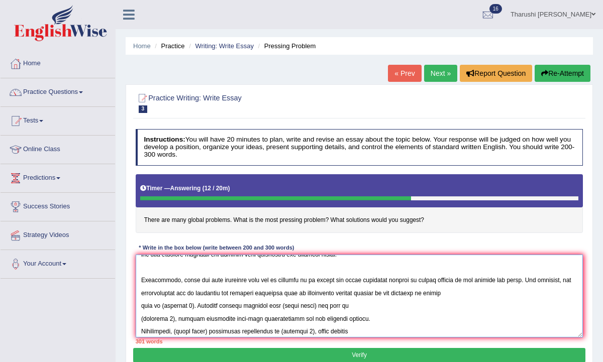
click at [198, 305] on textarea at bounding box center [360, 296] width 448 height 83
click at [141, 304] on textarea at bounding box center [360, 296] width 448 height 83
click at [287, 303] on textarea at bounding box center [360, 296] width 448 height 83
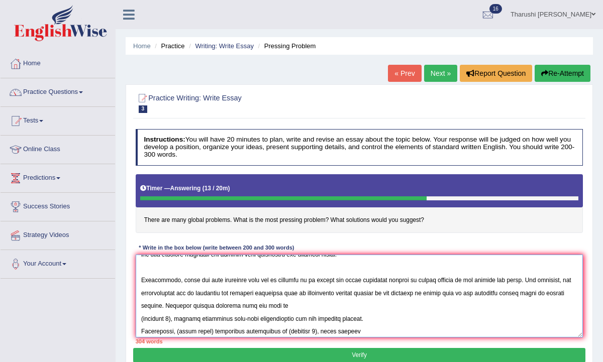
click at [449, 294] on textarea at bounding box center [360, 296] width 448 height 83
click at [473, 293] on textarea at bounding box center [360, 296] width 448 height 83
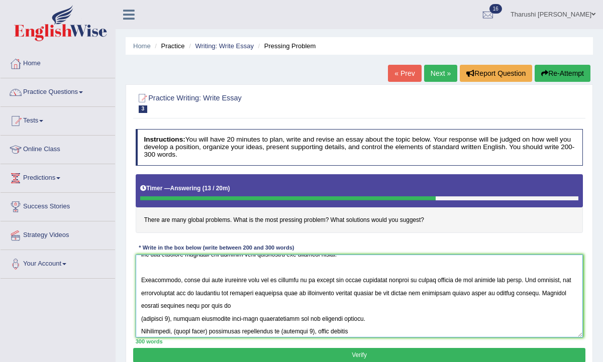
click at [233, 306] on textarea at bounding box center [360, 296] width 448 height 83
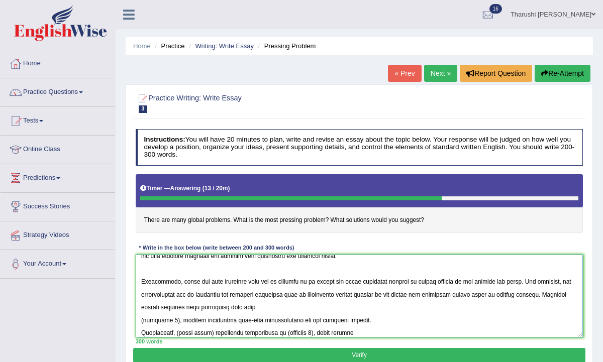
scroll to position [112, 0]
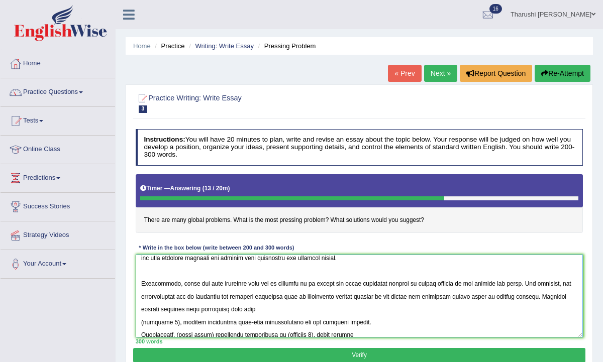
click at [423, 295] on textarea at bounding box center [360, 296] width 448 height 83
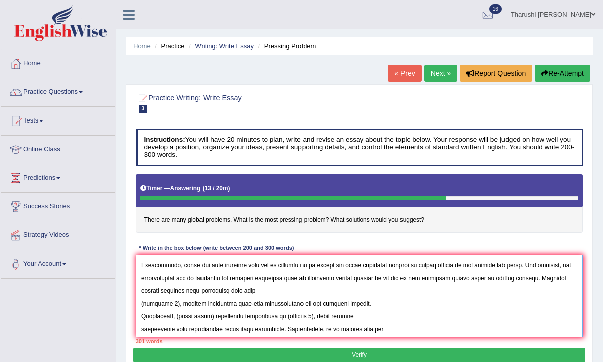
scroll to position [138, 0]
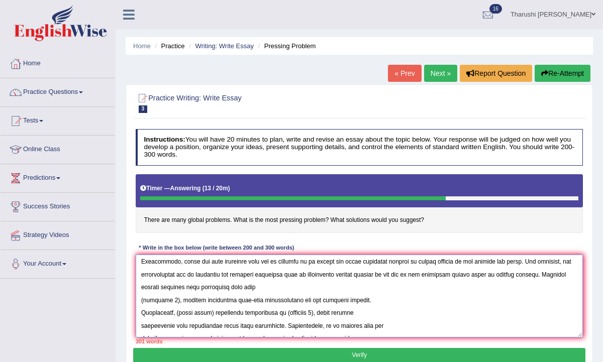
click at [249, 286] on textarea at bounding box center [360, 296] width 448 height 83
click at [178, 300] on textarea at bounding box center [360, 296] width 448 height 83
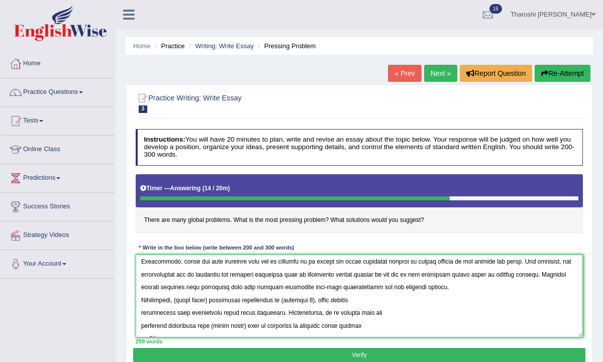
scroll to position [123, 0]
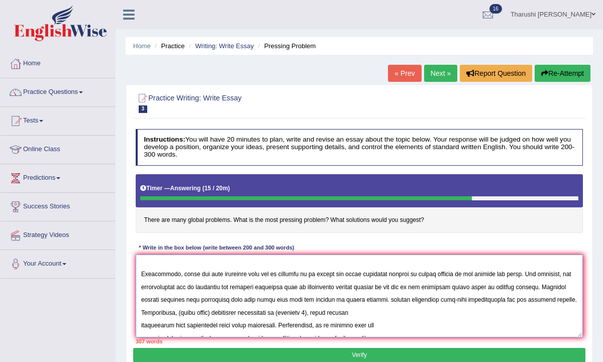
drag, startPoint x: 380, startPoint y: 297, endPoint x: 565, endPoint y: 294, distance: 184.9
click at [565, 294] on textarea at bounding box center [360, 296] width 448 height 83
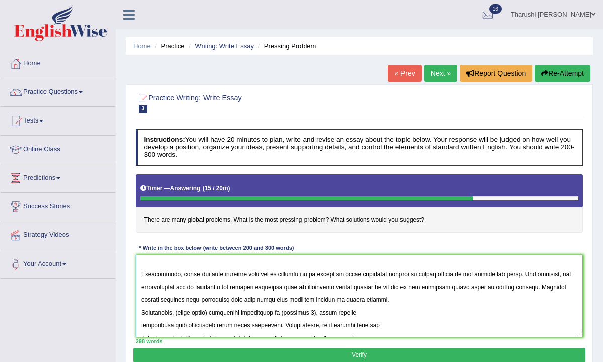
click at [139, 311] on textarea at bounding box center [360, 296] width 448 height 83
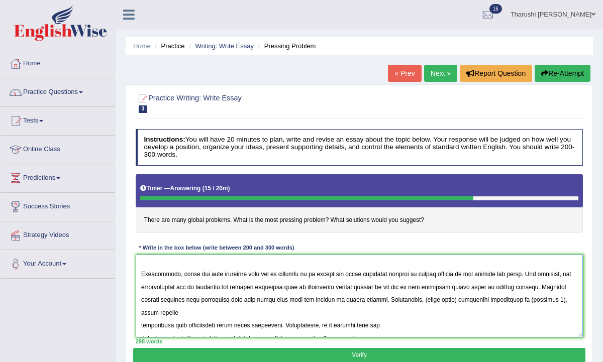
scroll to position [108, 0]
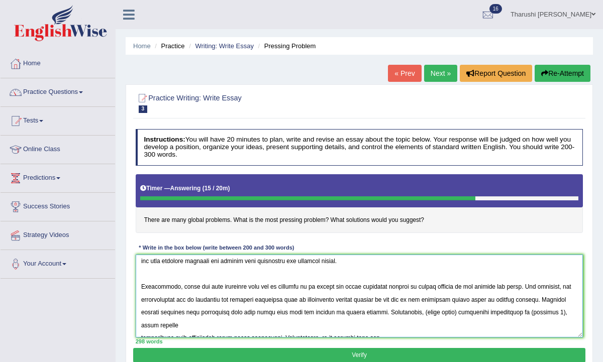
click at [451, 312] on textarea at bounding box center [360, 296] width 448 height 83
click at [450, 311] on textarea at bounding box center [360, 296] width 448 height 83
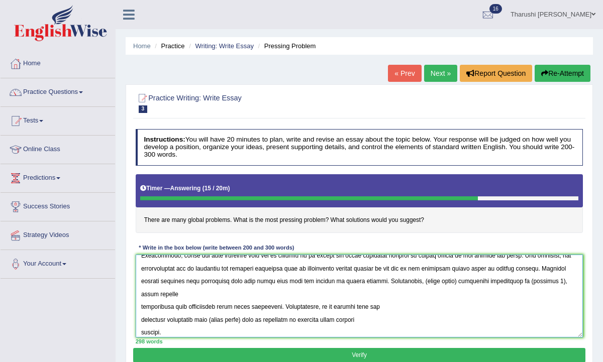
scroll to position [131, 0]
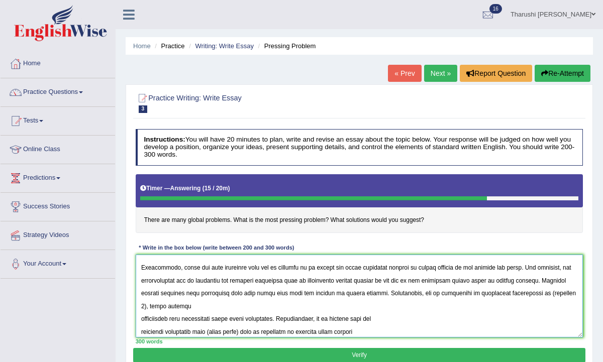
click at [179, 305] on textarea at bounding box center [360, 296] width 448 height 83
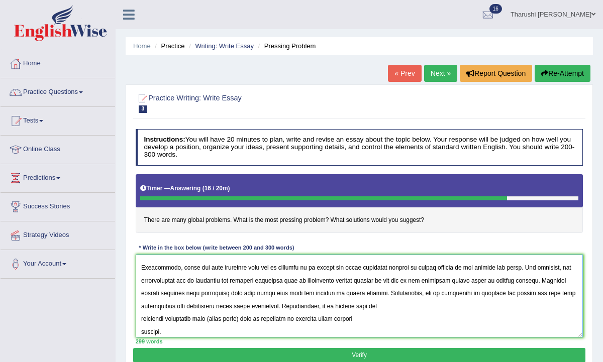
click at [271, 307] on textarea at bounding box center [360, 296] width 448 height 83
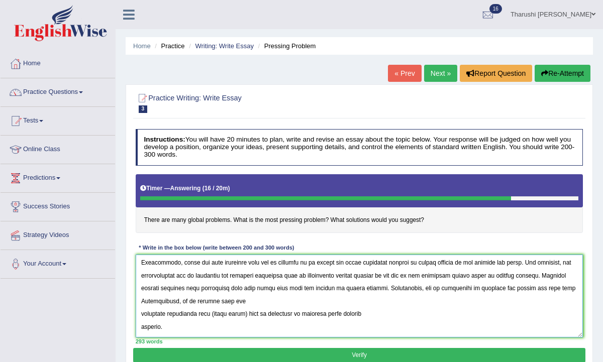
scroll to position [149, 0]
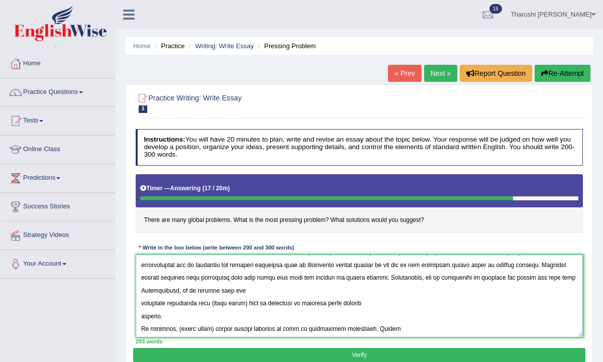
click at [143, 305] on textarea at bounding box center [360, 296] width 448 height 83
click at [140, 304] on textarea at bounding box center [360, 296] width 448 height 83
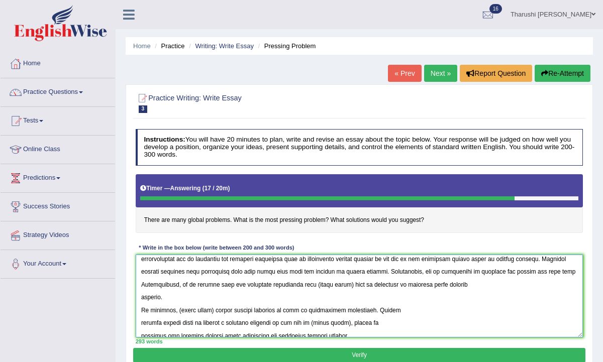
scroll to position [158, 0]
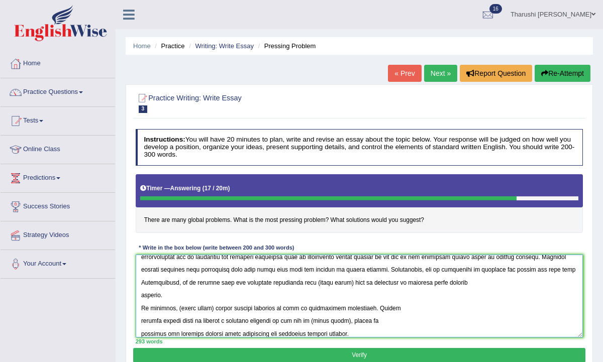
click at [344, 283] on textarea at bounding box center [360, 296] width 448 height 83
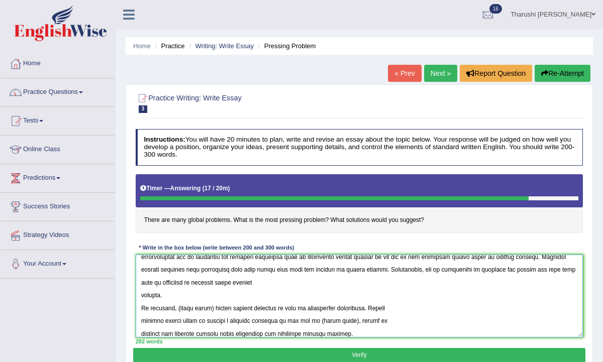
click at [152, 283] on textarea at bounding box center [360, 296] width 448 height 83
click at [149, 283] on textarea at bounding box center [360, 296] width 448 height 83
click at [199, 284] on textarea at bounding box center [360, 296] width 448 height 83
click at [207, 280] on textarea at bounding box center [360, 296] width 448 height 83
click at [140, 295] on textarea at bounding box center [360, 296] width 448 height 83
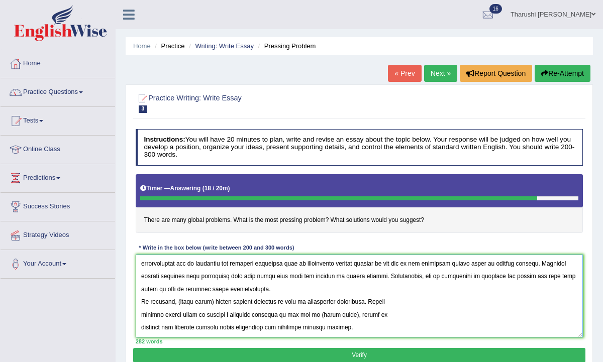
scroll to position [143, 0]
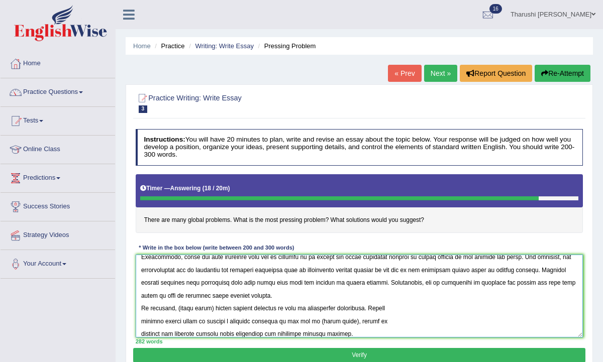
click at [205, 295] on textarea at bounding box center [360, 296] width 448 height 83
click at [257, 296] on textarea at bounding box center [360, 296] width 448 height 83
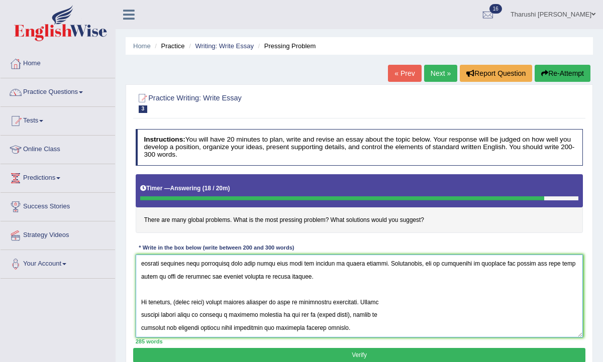
scroll to position [23, 0]
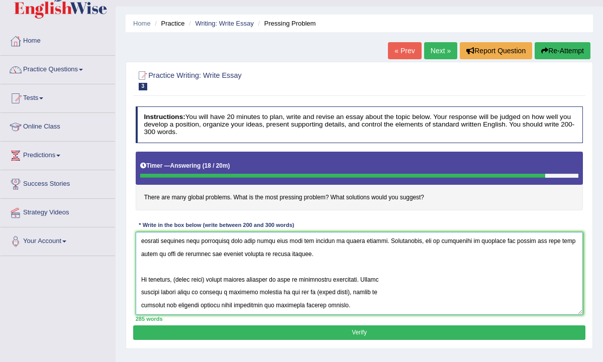
click at [210, 280] on textarea at bounding box center [360, 273] width 448 height 83
click at [360, 278] on textarea at bounding box center [360, 273] width 448 height 83
click at [432, 280] on textarea at bounding box center [360, 273] width 448 height 83
click at [139, 293] on textarea at bounding box center [360, 273] width 448 height 83
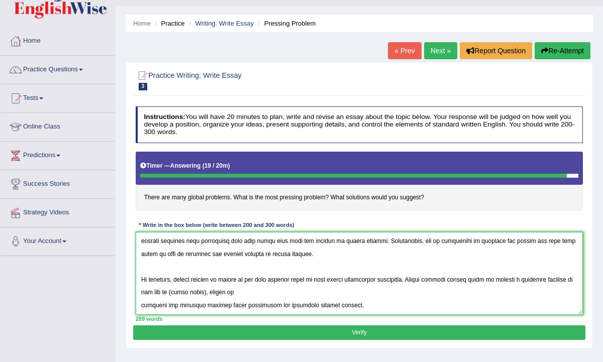
click at [141, 296] on textarea at bounding box center [360, 273] width 448 height 83
click at [141, 292] on textarea at bounding box center [360, 273] width 448 height 83
click at [239, 292] on textarea at bounding box center [360, 273] width 448 height 83
click at [243, 292] on textarea at bounding box center [360, 273] width 448 height 83
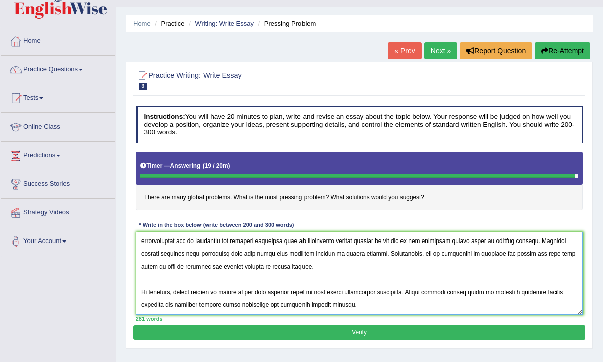
scroll to position [151, 0]
type textarea "The increasing influence of global problems on our lives has ignited numerous d…"
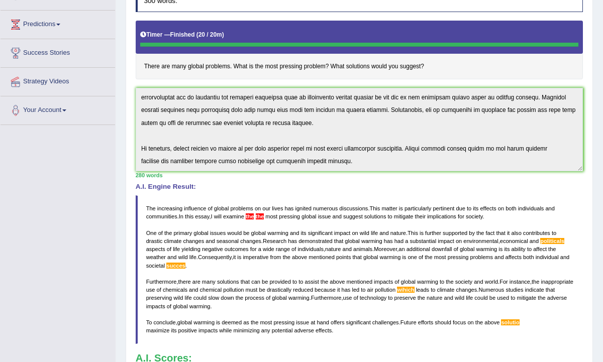
scroll to position [0, 0]
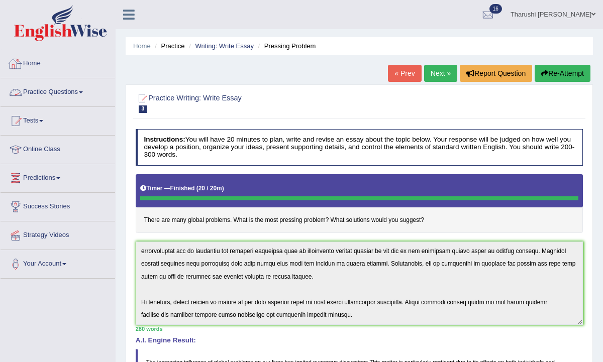
click at [36, 60] on link "Home" at bounding box center [58, 62] width 115 height 25
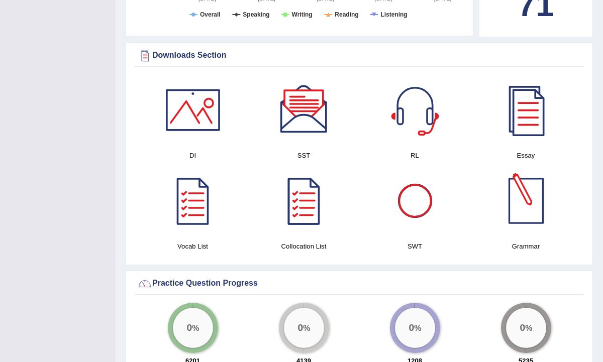
scroll to position [481, 0]
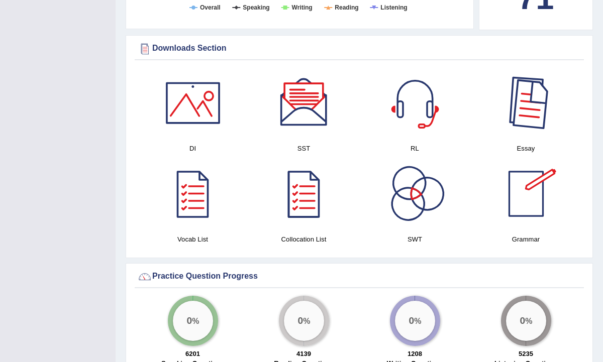
click at [533, 92] on div at bounding box center [526, 103] width 70 height 70
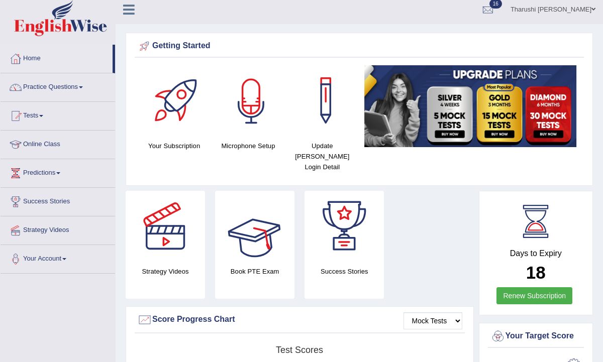
scroll to position [0, 0]
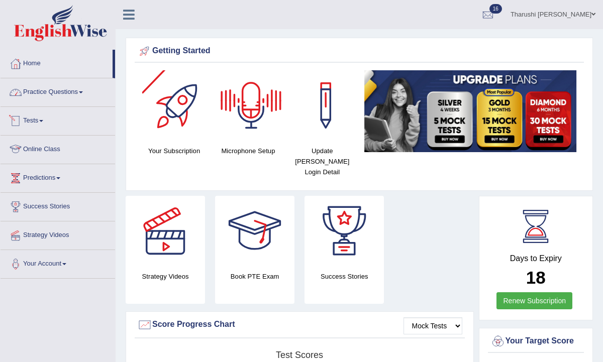
click at [68, 97] on link "Practice Questions" at bounding box center [58, 90] width 115 height 25
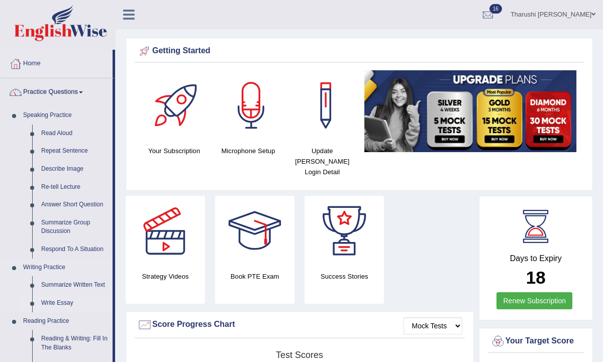
click at [66, 301] on link "Write Essay" at bounding box center [75, 303] width 76 height 18
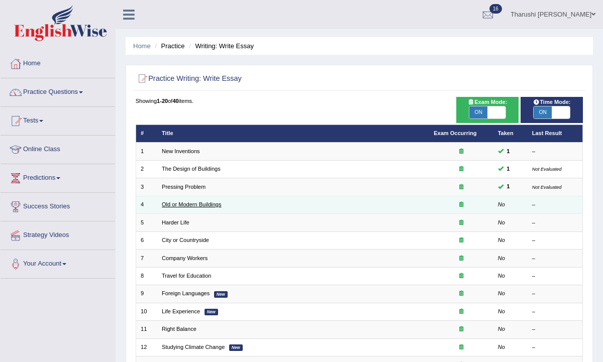
click at [195, 201] on link "Old or Modern Buildings" at bounding box center [192, 204] width 60 height 6
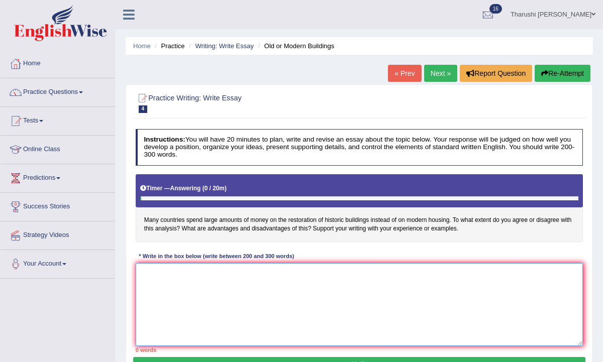
click at [138, 278] on textarea at bounding box center [360, 304] width 448 height 83
paste textarea "The increasing influence of [essay topic] on our lives has ignited numerous dis…"
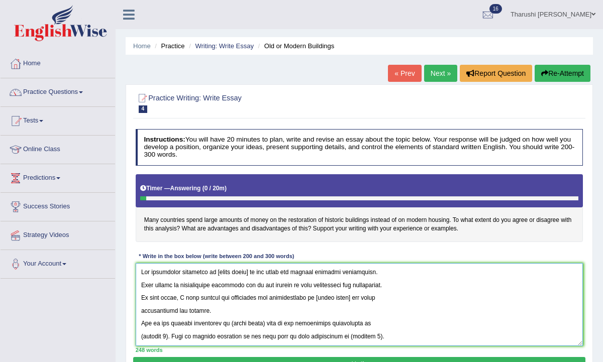
click at [249, 274] on textarea at bounding box center [360, 304] width 448 height 83
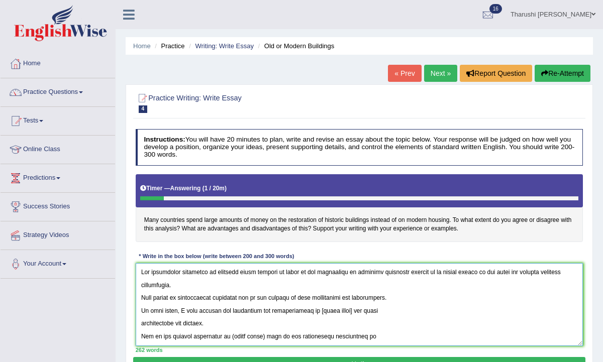
click at [514, 272] on textarea at bounding box center [360, 304] width 448 height 83
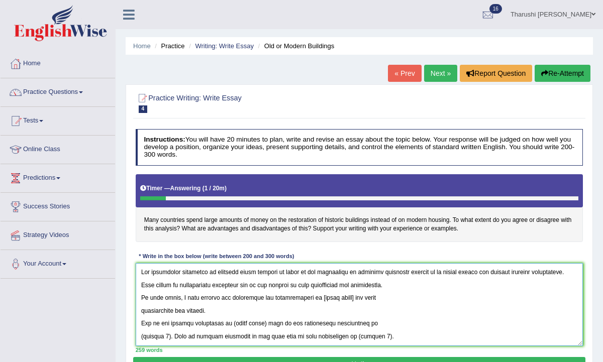
click at [142, 285] on textarea at bounding box center [360, 304] width 448 height 83
click at [138, 297] on textarea at bounding box center [360, 304] width 448 height 83
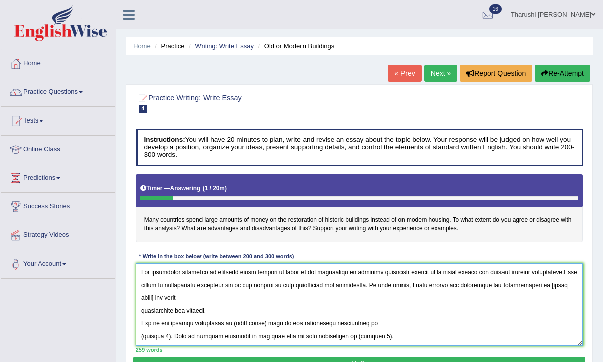
click at [255, 298] on textarea at bounding box center [360, 304] width 448 height 83
click at [208, 310] on textarea at bounding box center [360, 304] width 448 height 83
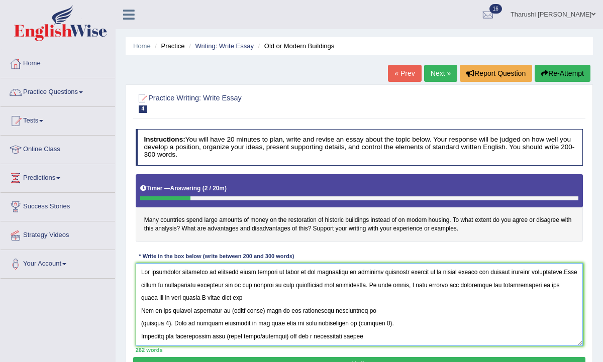
click at [213, 272] on textarea at bounding box center [360, 304] width 448 height 83
click at [313, 294] on textarea at bounding box center [360, 304] width 448 height 83
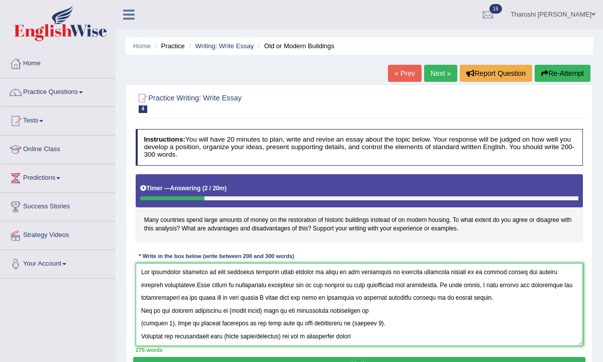
click at [386, 272] on textarea at bounding box center [360, 304] width 448 height 83
click at [323, 298] on textarea at bounding box center [360, 304] width 448 height 83
click at [365, 299] on textarea at bounding box center [360, 304] width 448 height 83
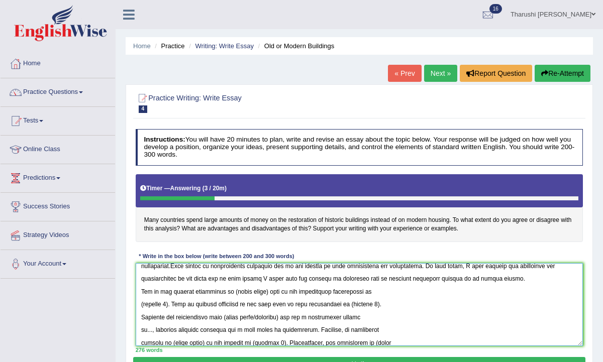
scroll to position [25, 0]
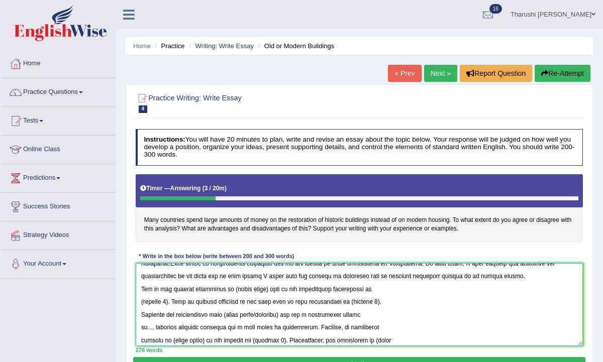
click at [139, 288] on textarea at bounding box center [360, 304] width 448 height 83
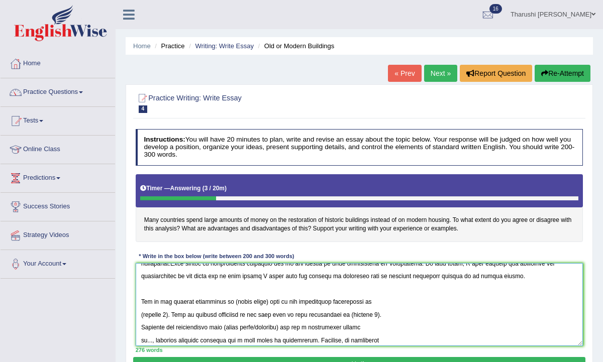
click at [265, 302] on textarea at bounding box center [360, 304] width 448 height 83
click at [168, 311] on textarea at bounding box center [360, 304] width 448 height 83
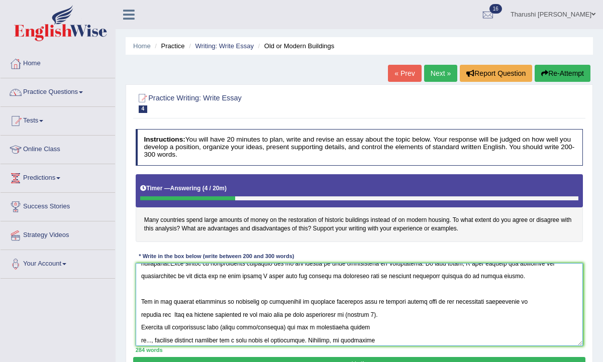
click at [380, 301] on textarea at bounding box center [360, 304] width 448 height 83
click at [172, 317] on textarea at bounding box center [360, 304] width 448 height 83
click at [557, 304] on textarea at bounding box center [360, 304] width 448 height 83
click at [556, 299] on textarea at bounding box center [360, 304] width 448 height 83
click at [342, 317] on textarea at bounding box center [360, 304] width 448 height 83
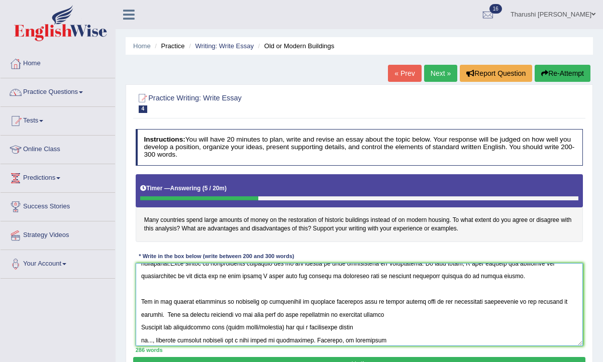
scroll to position [36, 0]
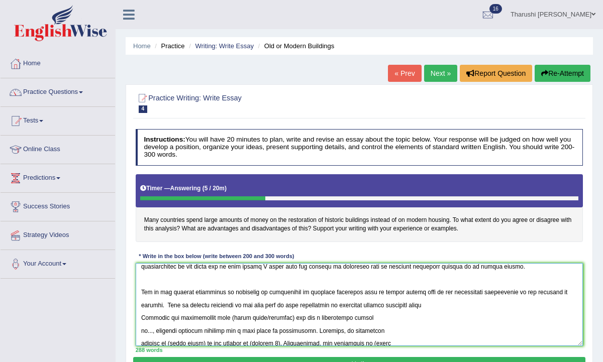
click at [139, 319] on textarea at bounding box center [360, 304] width 448 height 83
click at [545, 307] on textarea at bounding box center [360, 304] width 448 height 83
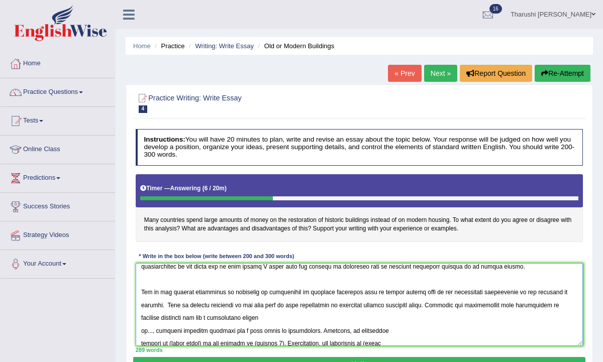
click at [157, 333] on textarea at bounding box center [360, 304] width 448 height 83
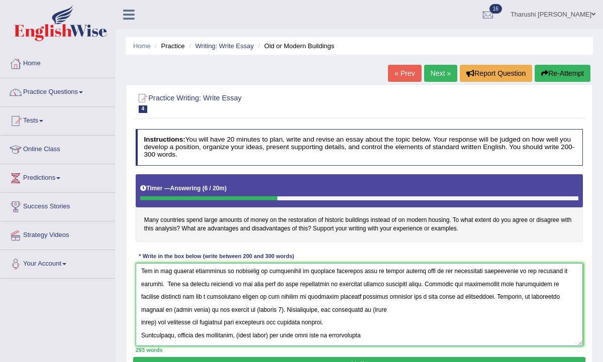
scroll to position [64, 0]
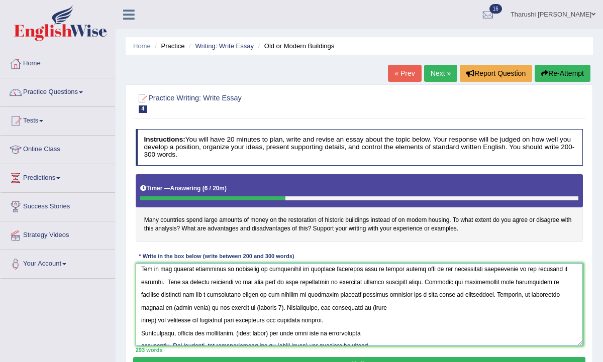
click at [201, 308] on textarea at bounding box center [360, 304] width 448 height 83
click at [172, 309] on textarea at bounding box center [360, 304] width 448 height 83
click at [241, 309] on textarea at bounding box center [360, 304] width 448 height 83
click at [156, 321] on textarea at bounding box center [360, 304] width 448 height 83
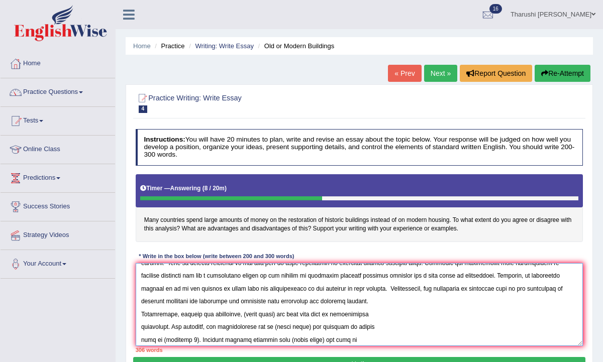
scroll to position [86, 0]
click at [347, 301] on textarea at bounding box center [360, 304] width 448 height 83
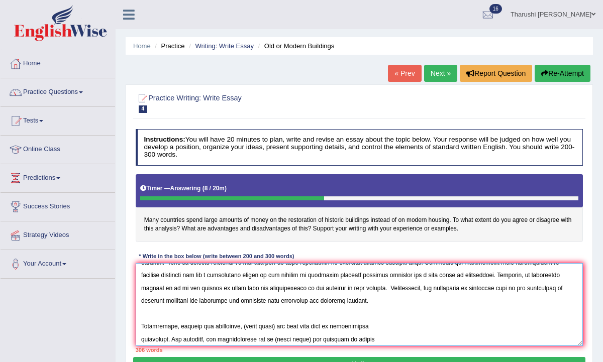
click at [142, 288] on textarea at bounding box center [360, 304] width 448 height 83
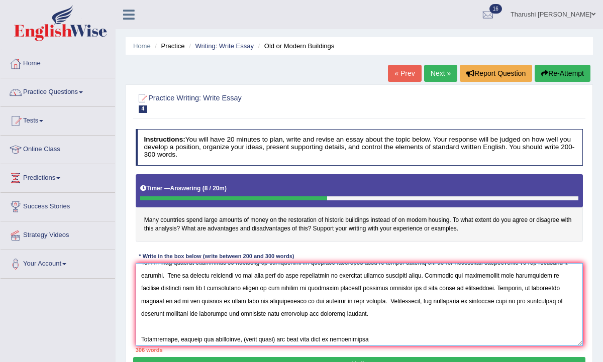
click at [295, 303] on textarea at bounding box center [360, 304] width 448 height 83
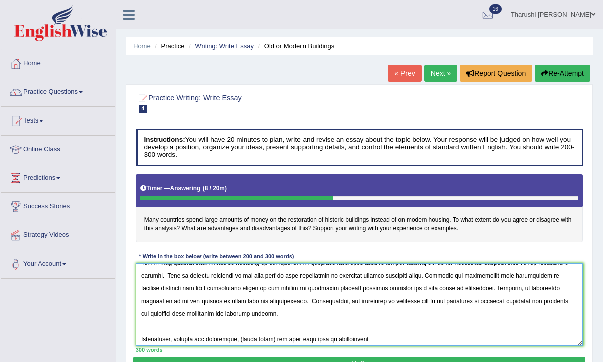
click at [221, 299] on textarea at bounding box center [360, 304] width 448 height 83
click at [385, 301] on textarea at bounding box center [360, 304] width 448 height 83
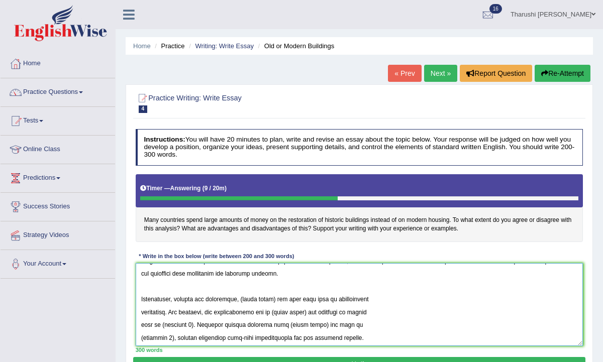
scroll to position [124, 0]
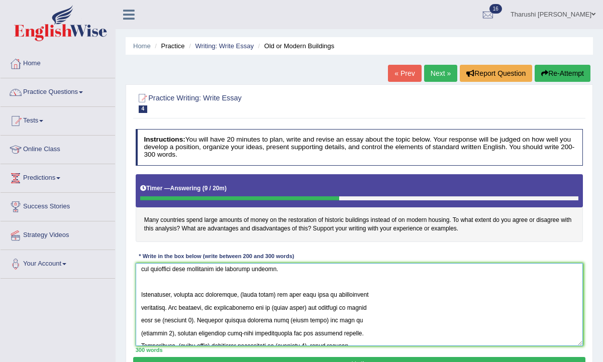
click at [275, 296] on textarea at bounding box center [360, 304] width 448 height 83
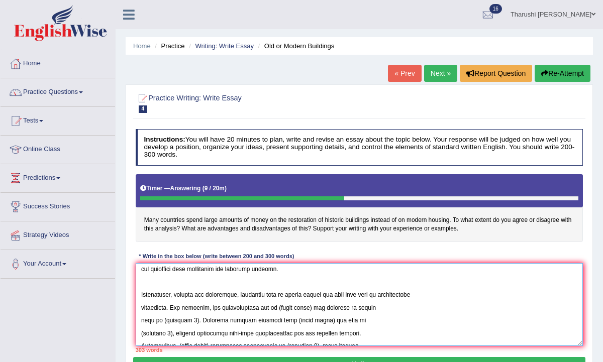
click at [140, 306] on textarea at bounding box center [360, 304] width 448 height 83
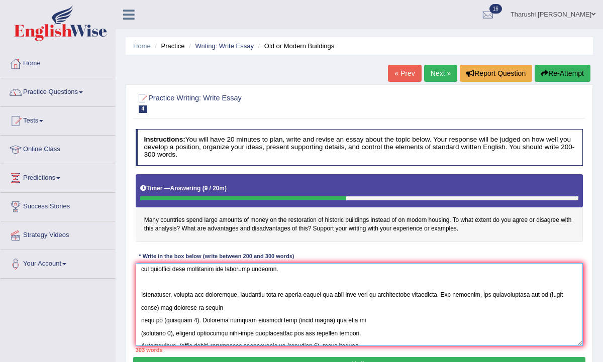
click at [240, 295] on textarea at bounding box center [360, 304] width 448 height 83
click at [303, 296] on textarea at bounding box center [360, 304] width 448 height 83
click at [193, 308] on textarea at bounding box center [360, 304] width 448 height 83
click at [139, 319] on textarea at bounding box center [360, 304] width 448 height 83
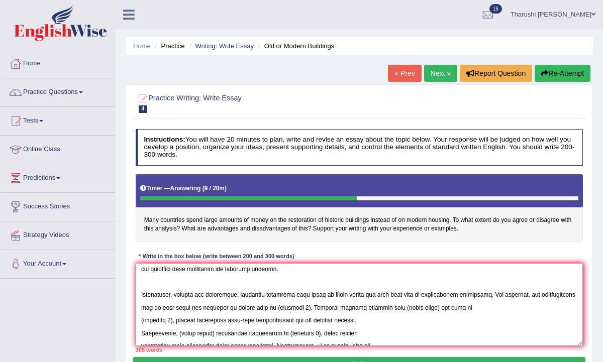
click at [307, 307] on textarea at bounding box center [360, 304] width 448 height 83
click at [434, 309] on textarea at bounding box center [360, 304] width 448 height 83
click at [138, 322] on textarea at bounding box center [360, 304] width 448 height 83
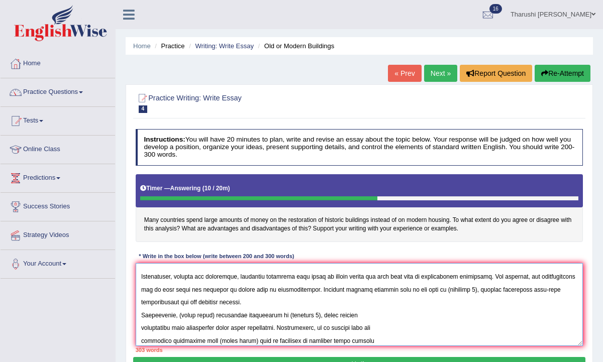
scroll to position [151, 0]
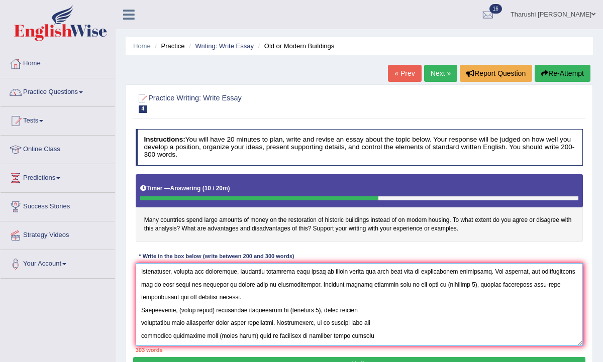
click at [471, 286] on textarea at bounding box center [360, 304] width 448 height 83
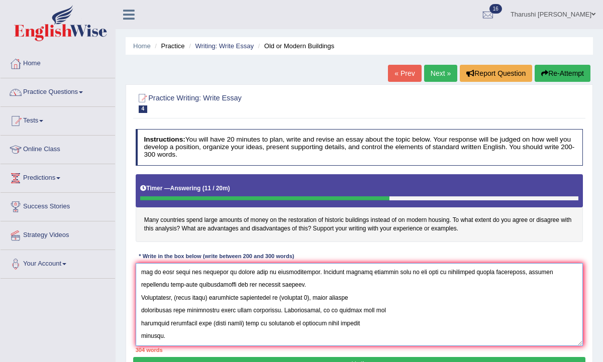
scroll to position [171, 0]
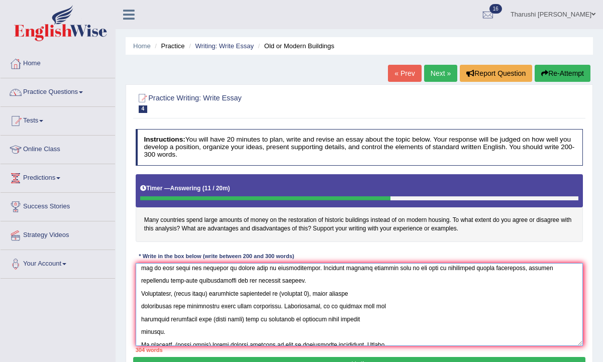
click at [138, 296] on textarea at bounding box center [360, 304] width 448 height 83
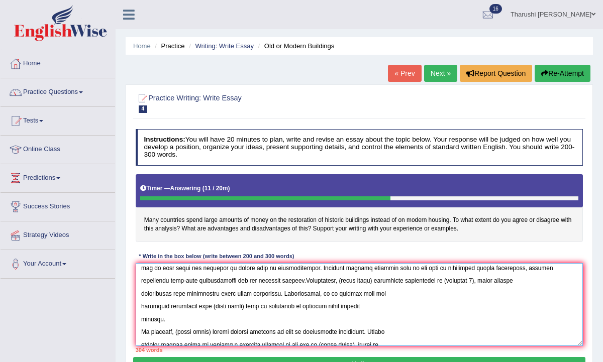
scroll to position [156, 0]
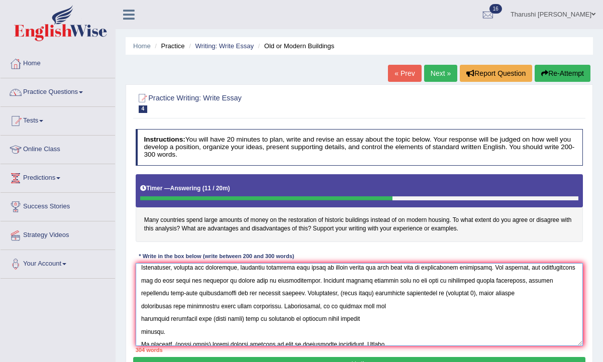
click at [341, 293] on textarea at bounding box center [360, 304] width 448 height 83
click at [467, 294] on textarea at bounding box center [360, 304] width 448 height 83
drag, startPoint x: 269, startPoint y: 293, endPoint x: 305, endPoint y: 296, distance: 36.8
click at [305, 296] on textarea at bounding box center [360, 304] width 448 height 83
click at [324, 300] on textarea at bounding box center [360, 304] width 448 height 83
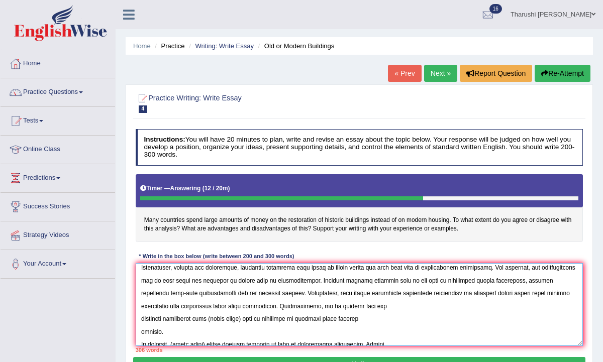
click at [267, 290] on textarea at bounding box center [360, 304] width 448 height 83
click at [270, 293] on textarea at bounding box center [360, 304] width 448 height 83
drag, startPoint x: 267, startPoint y: 291, endPoint x: 285, endPoint y: 310, distance: 25.9
click at [285, 310] on textarea at bounding box center [360, 304] width 448 height 83
drag, startPoint x: 276, startPoint y: 309, endPoint x: 270, endPoint y: 307, distance: 6.1
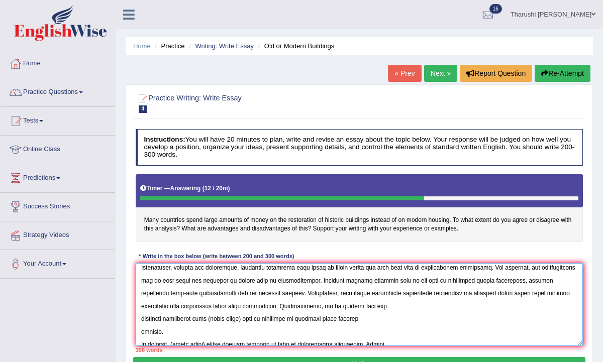
click at [270, 307] on textarea at bounding box center [360, 304] width 448 height 83
drag, startPoint x: 267, startPoint y: 290, endPoint x: 267, endPoint y: 304, distance: 14.1
click at [267, 304] on textarea at bounding box center [360, 304] width 448 height 83
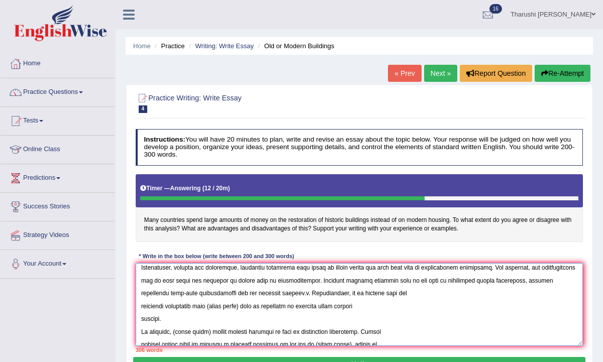
scroll to position [141, 0]
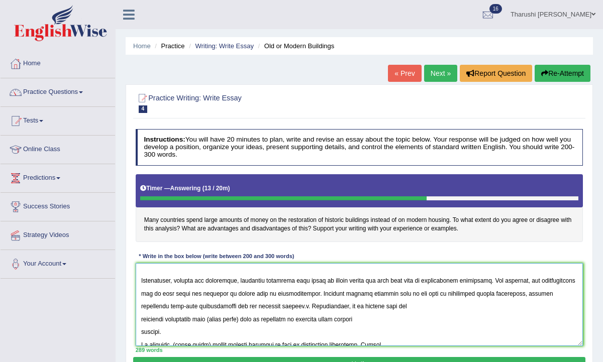
click at [271, 306] on textarea at bounding box center [360, 304] width 448 height 83
click at [139, 319] on textarea at bounding box center [360, 304] width 448 height 83
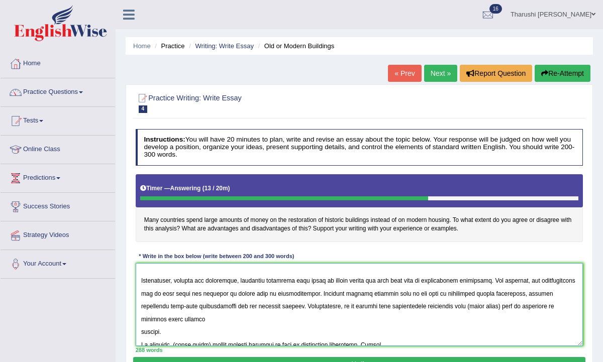
scroll to position [126, 0]
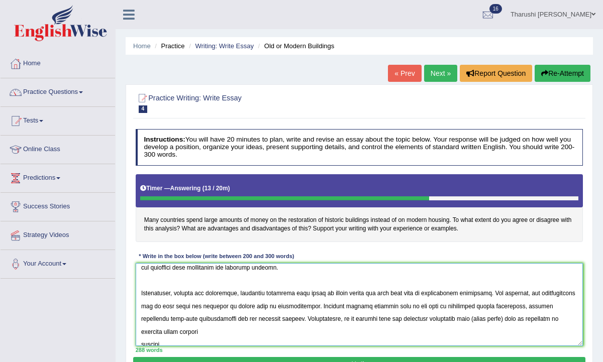
click at [473, 319] on textarea at bounding box center [360, 304] width 448 height 83
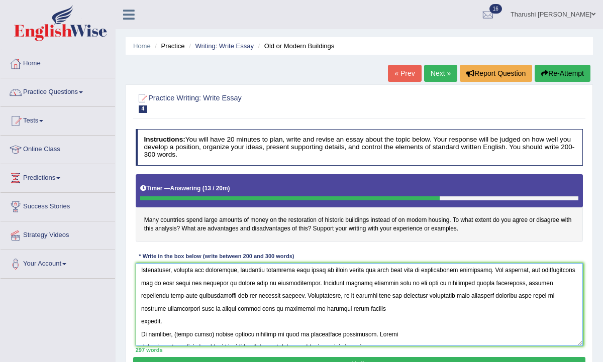
click at [138, 322] on textarea at bounding box center [360, 304] width 448 height 83
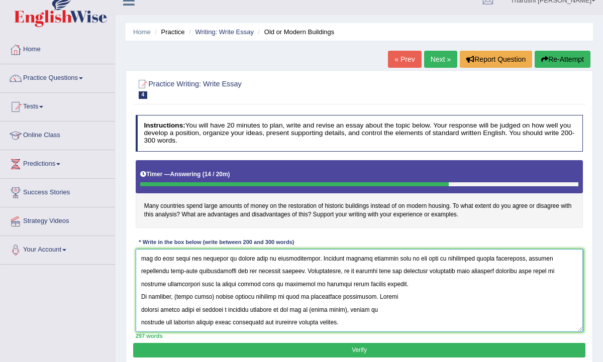
scroll to position [15, 0]
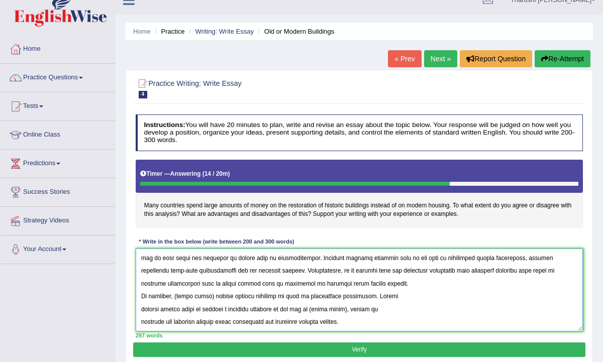
click at [138, 296] on textarea at bounding box center [360, 290] width 448 height 83
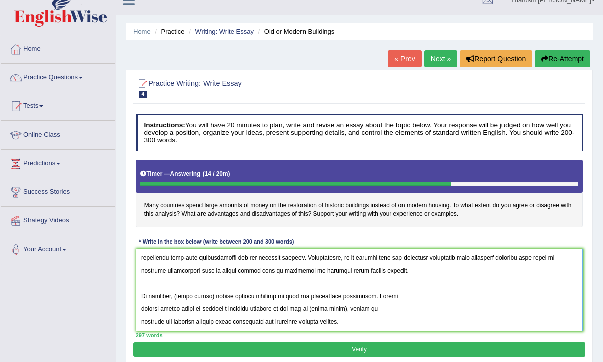
click at [211, 296] on textarea at bounding box center [360, 290] width 448 height 83
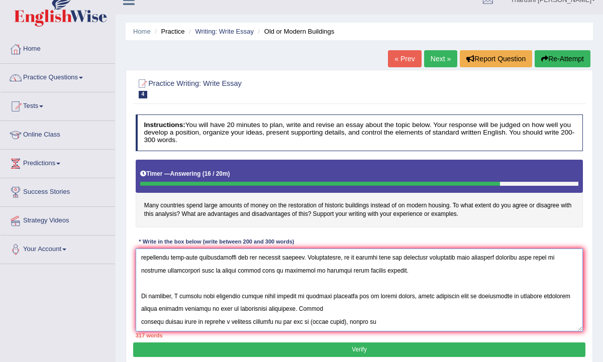
scroll to position [196, 0]
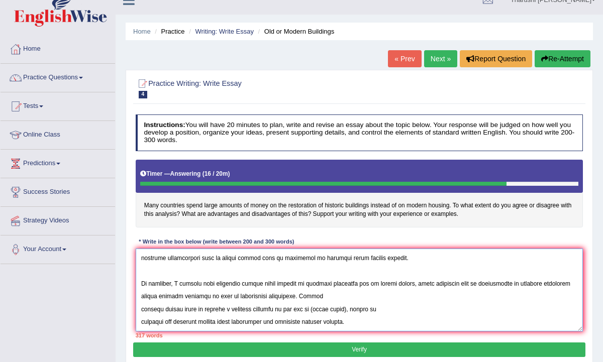
drag, startPoint x: 275, startPoint y: 296, endPoint x: 361, endPoint y: 327, distance: 91.1
click at [361, 327] on textarea at bounding box center [360, 290] width 448 height 83
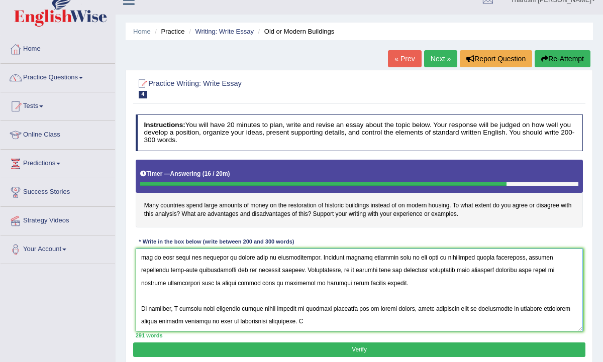
scroll to position [166, 0]
click at [300, 322] on textarea at bounding box center [360, 290] width 448 height 83
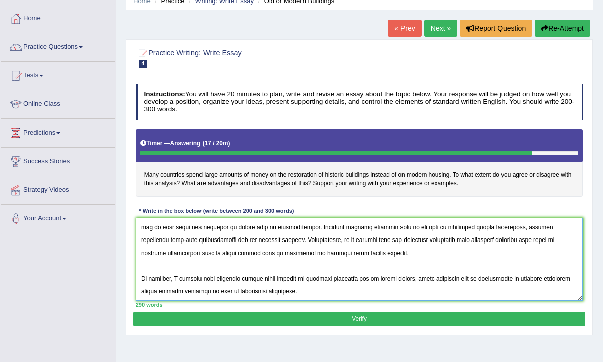
scroll to position [54, 0]
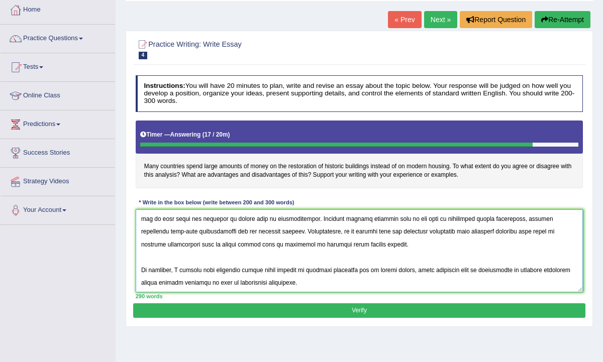
click at [141, 272] on textarea at bounding box center [360, 250] width 448 height 83
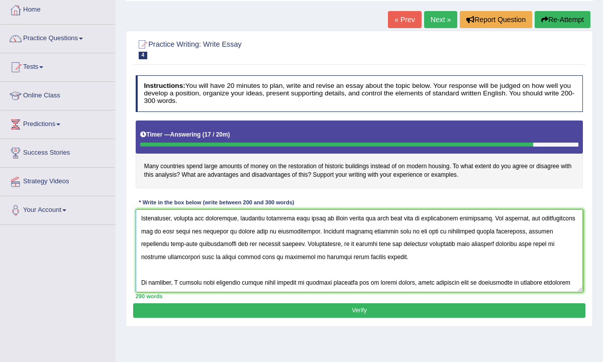
scroll to position [166, 0]
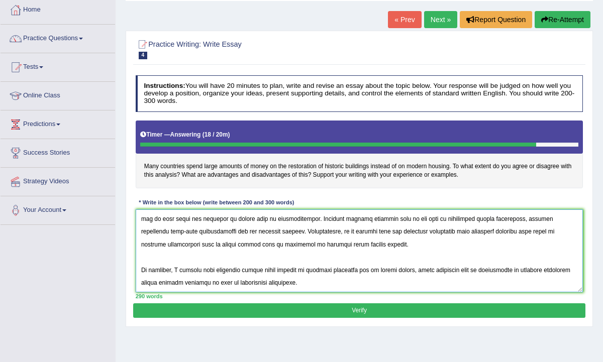
type textarea "The increasing influence of many countries spending large amounts of money on t…"
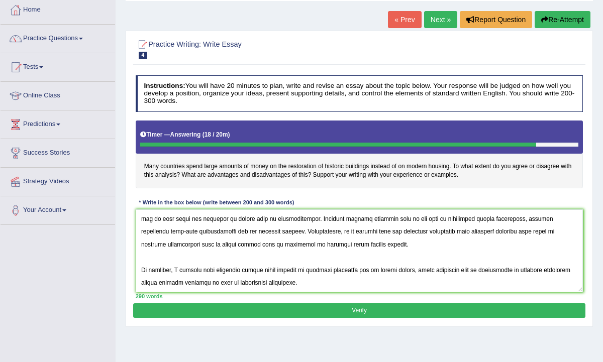
click at [343, 307] on button "Verify" at bounding box center [359, 310] width 452 height 15
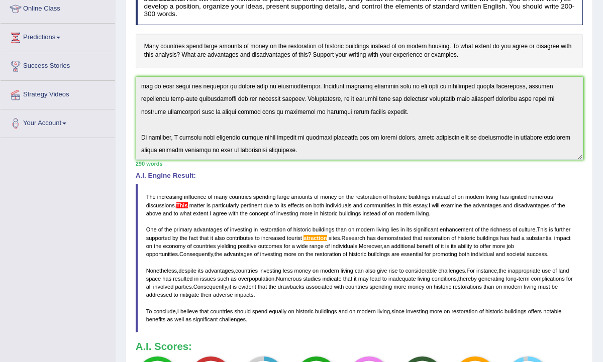
scroll to position [0, 0]
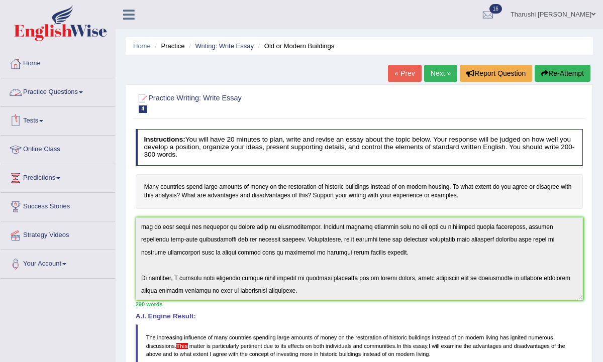
click at [67, 90] on link "Practice Questions" at bounding box center [58, 90] width 115 height 25
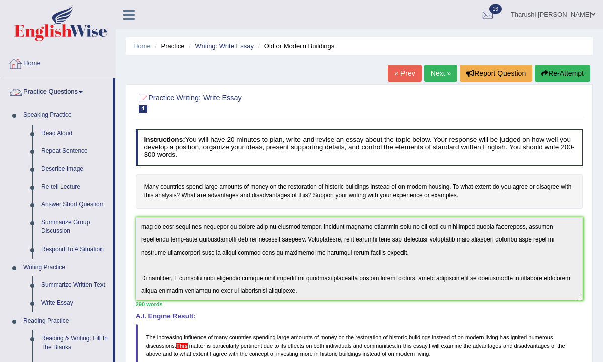
click at [59, 95] on link "Practice Questions" at bounding box center [57, 90] width 112 height 25
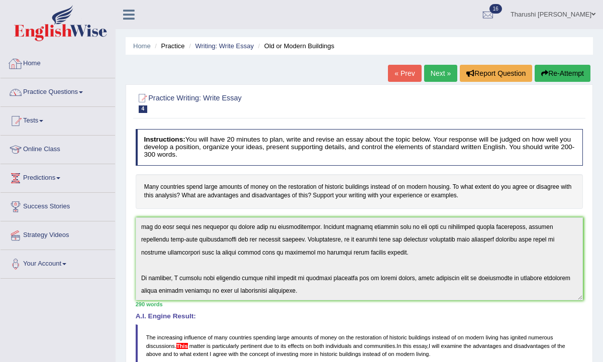
click at [39, 68] on link "Home" at bounding box center [58, 62] width 115 height 25
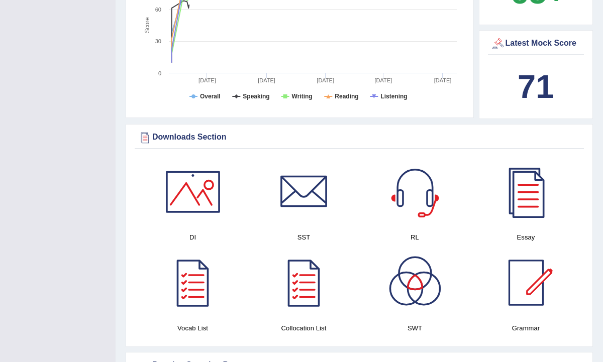
scroll to position [415, 0]
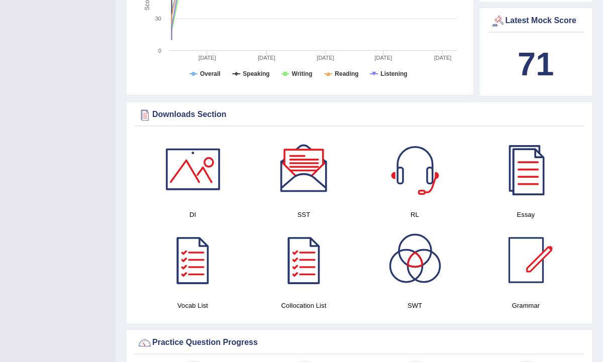
click at [309, 153] on div at bounding box center [304, 169] width 70 height 70
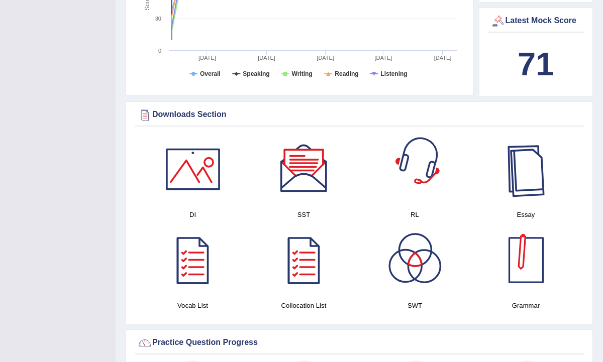
click at [443, 262] on div at bounding box center [415, 260] width 70 height 70
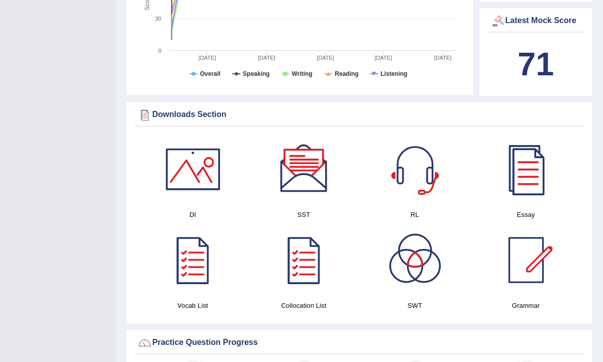
scroll to position [0, 0]
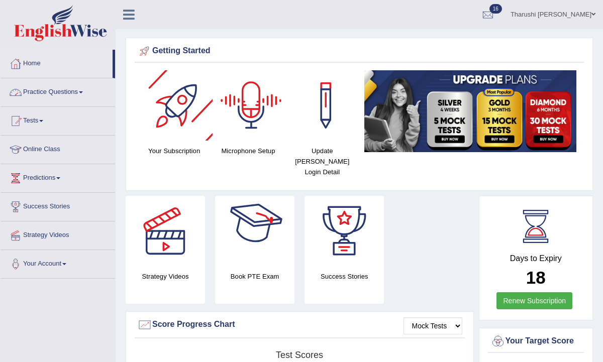
click at [71, 93] on link "Practice Questions" at bounding box center [58, 90] width 115 height 25
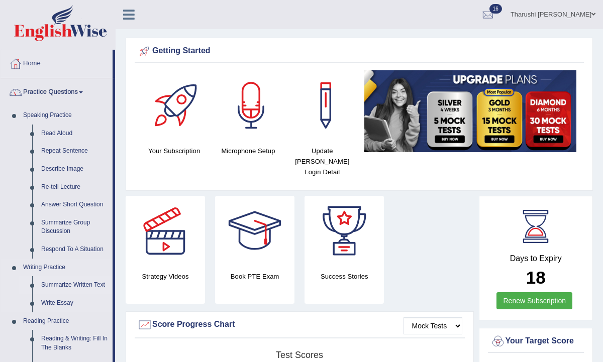
click at [63, 286] on link "Summarize Written Text" at bounding box center [75, 285] width 76 height 18
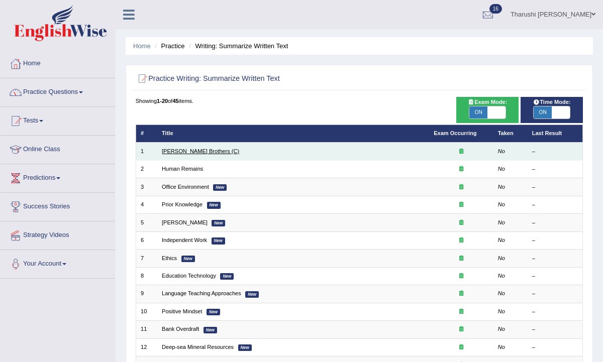
click at [192, 152] on link "[PERSON_NAME] Brothers (C)" at bounding box center [200, 151] width 77 height 6
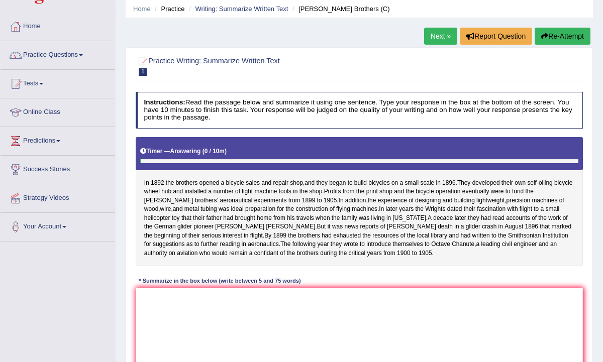
scroll to position [38, 0]
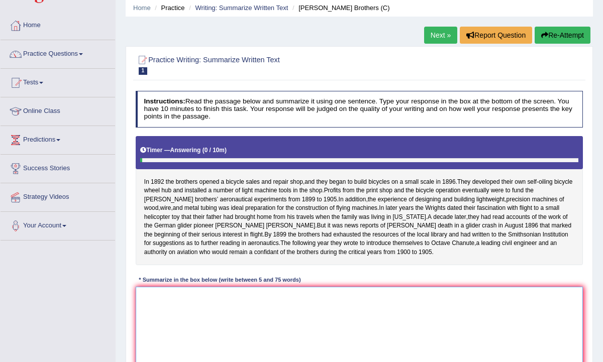
click at [227, 310] on textarea at bounding box center [360, 328] width 448 height 83
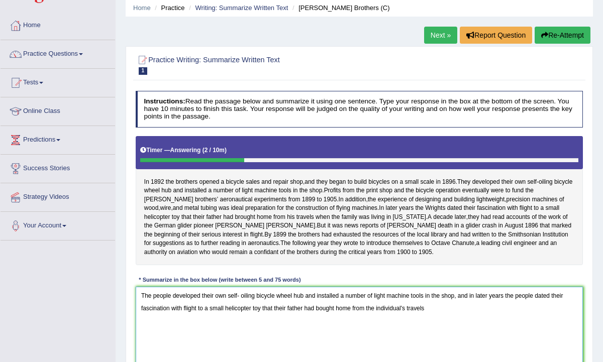
scroll to position [96, 0]
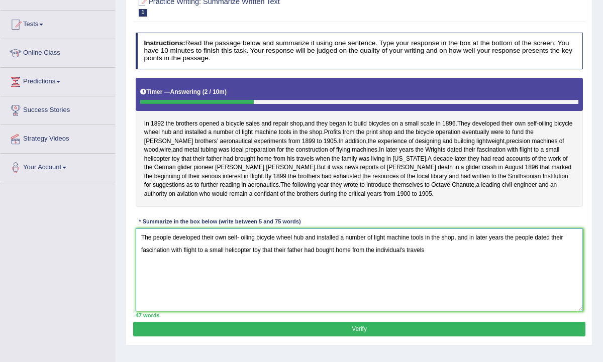
click at [290, 262] on textarea "The people developed their own self- oiling bicycle wheel hub and installed a n…" at bounding box center [360, 270] width 448 height 83
click at [458, 259] on textarea "The people developed their own self- oiling bicycle wheel hub and installed a n…" at bounding box center [360, 270] width 448 height 83
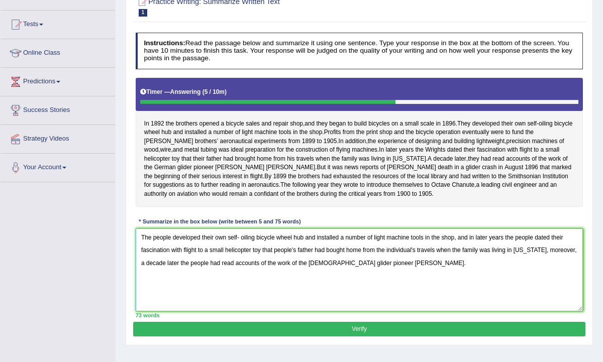
type textarea "The people developed their own self- oiling bicycle wheel hub and installed a n…"
click at [392, 337] on button "Verify" at bounding box center [359, 329] width 452 height 15
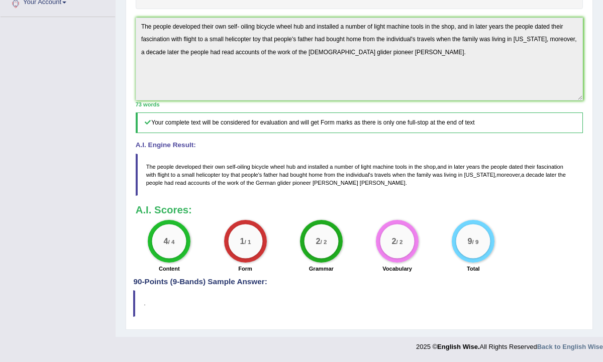
scroll to position [0, 0]
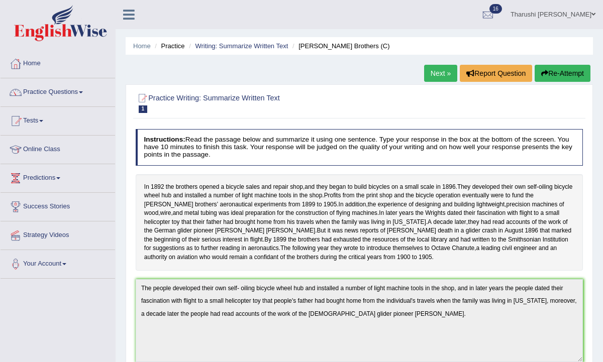
click at [442, 72] on link "Next »" at bounding box center [440, 73] width 33 height 17
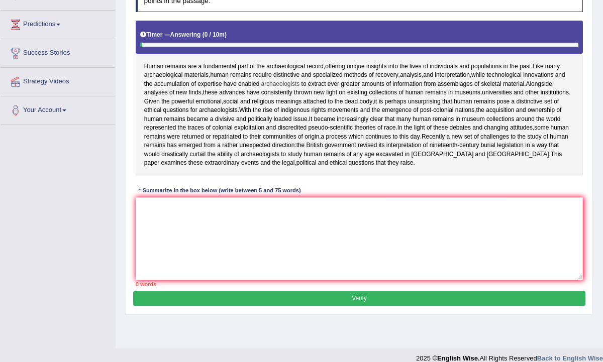
scroll to position [155, 0]
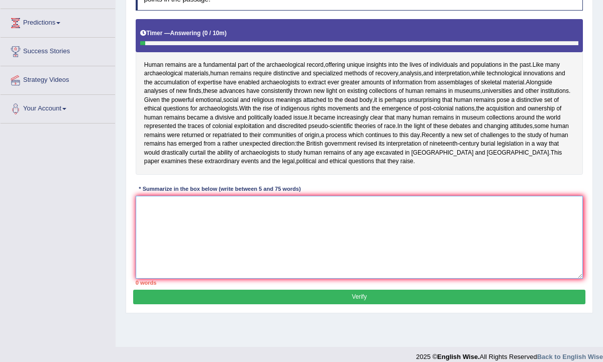
click at [204, 255] on textarea at bounding box center [360, 237] width 448 height 83
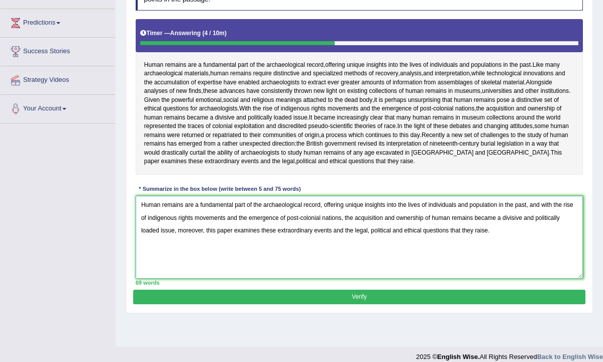
type textarea "Human remains are a fundamental part of the archaeological record, offering uni…"
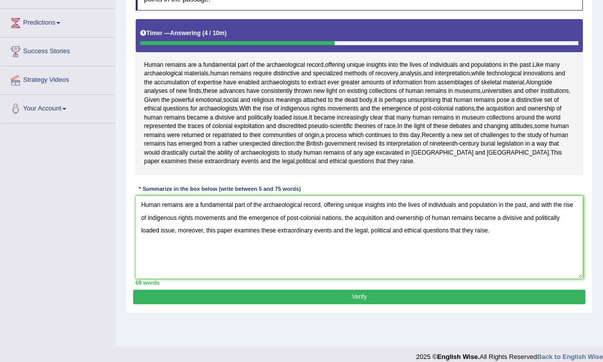
click at [382, 304] on button "Verify" at bounding box center [359, 297] width 452 height 15
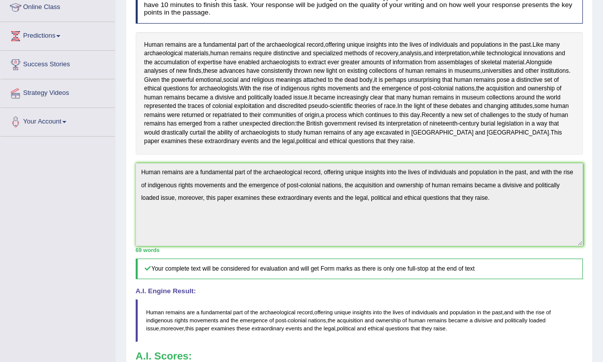
scroll to position [0, 0]
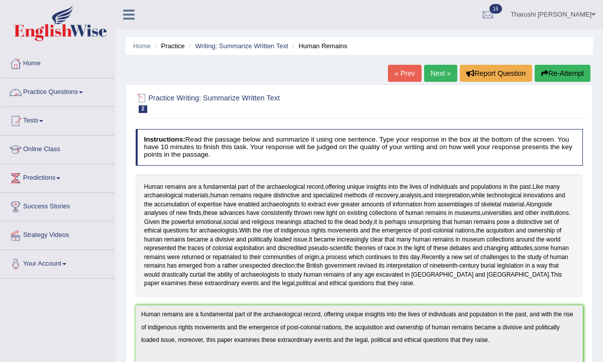
click at [59, 92] on link "Practice Questions" at bounding box center [58, 90] width 115 height 25
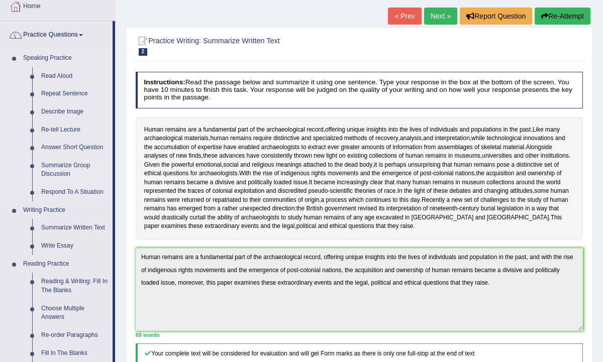
scroll to position [86, 0]
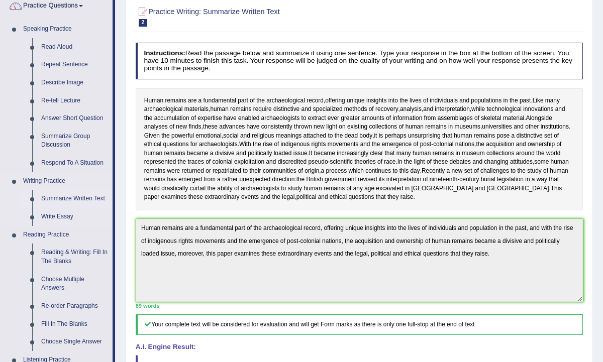
click at [78, 200] on link "Summarize Written Text" at bounding box center [75, 199] width 76 height 18
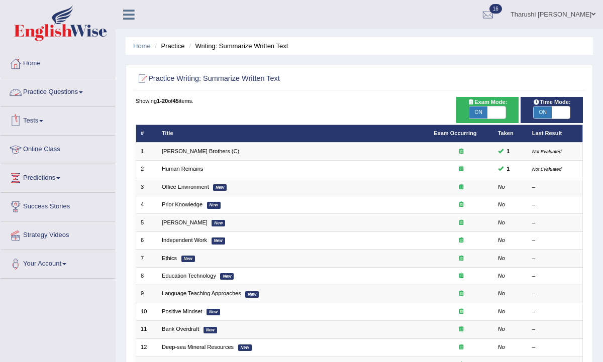
click at [47, 95] on link "Practice Questions" at bounding box center [58, 90] width 115 height 25
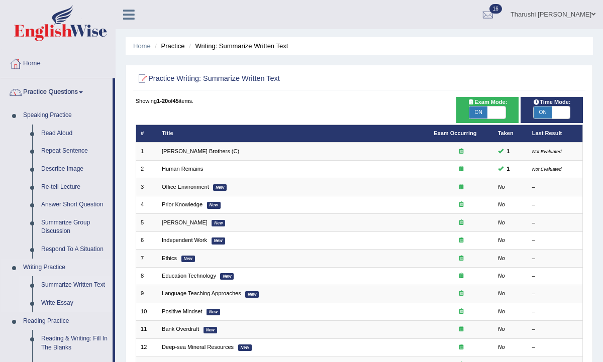
click at [68, 303] on link "Write Essay" at bounding box center [75, 303] width 76 height 18
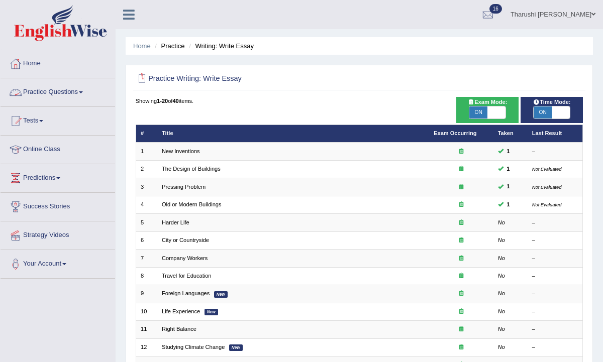
click at [40, 90] on link "Practice Questions" at bounding box center [58, 90] width 115 height 25
